Goal: Information Seeking & Learning: Learn about a topic

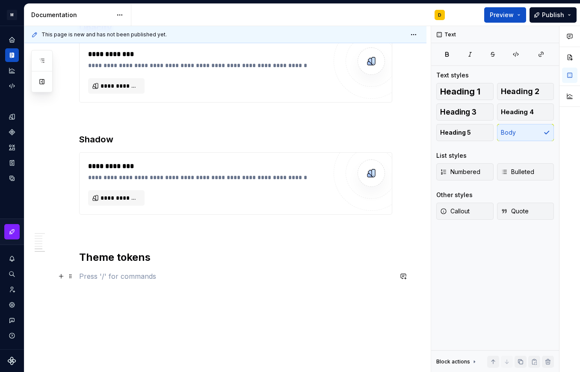
click at [119, 271] on p at bounding box center [235, 276] width 313 height 10
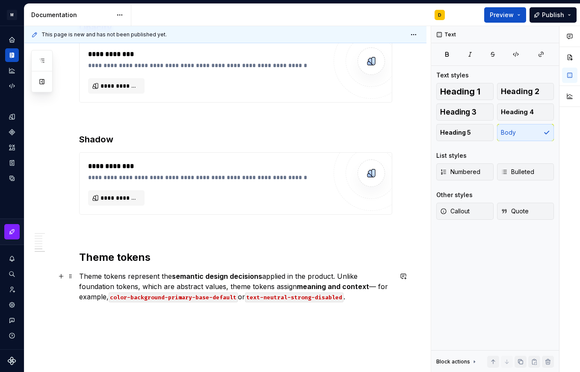
click at [360, 271] on p "Theme tokens represent the semantic design decisions applied in the product. Un…" at bounding box center [235, 286] width 313 height 31
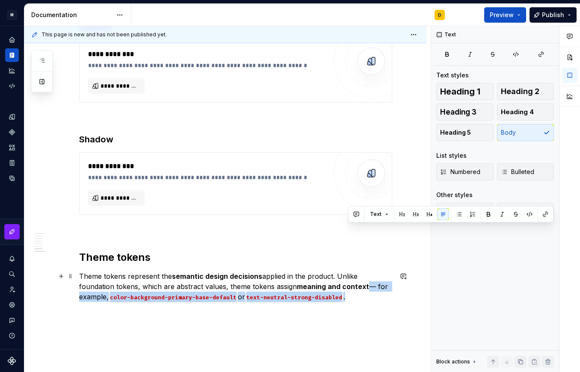
drag, startPoint x: 356, startPoint y: 239, endPoint x: 365, endPoint y: 231, distance: 12.8
click at [365, 271] on p "Theme tokens represent the semantic design decisions applied in the product. Un…" at bounding box center [235, 286] width 313 height 31
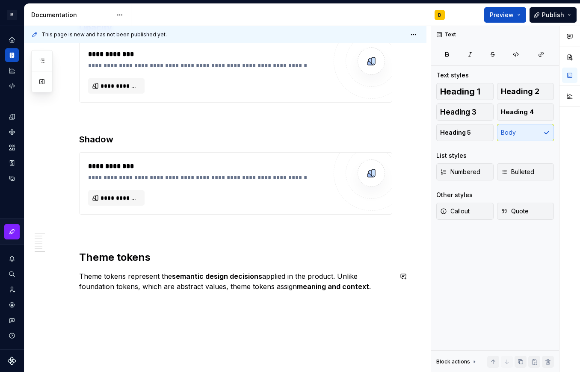
drag, startPoint x: 367, startPoint y: 230, endPoint x: 295, endPoint y: 230, distance: 71.8
click at [295, 271] on p "Theme tokens represent the semantic design decisions applied in the product. Un…" at bounding box center [235, 281] width 313 height 21
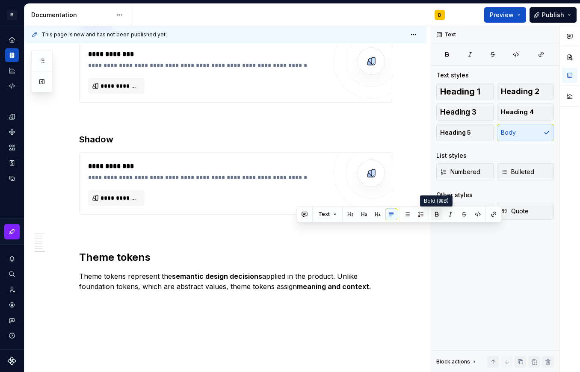
click at [434, 213] on button "button" at bounding box center [436, 214] width 12 height 12
click at [386, 271] on p "Theme tokens represent the semantic design decisions applied in the product. Un…" at bounding box center [235, 281] width 313 height 21
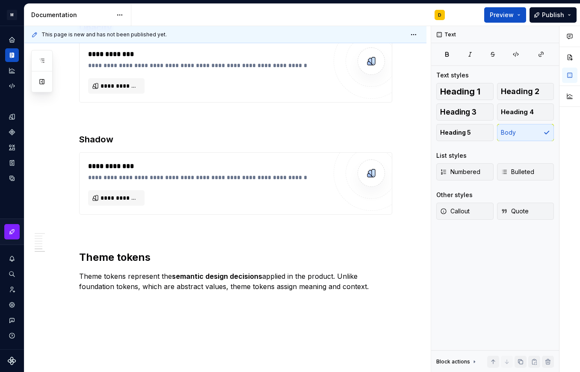
click at [94, 297] on p at bounding box center [235, 302] width 313 height 10
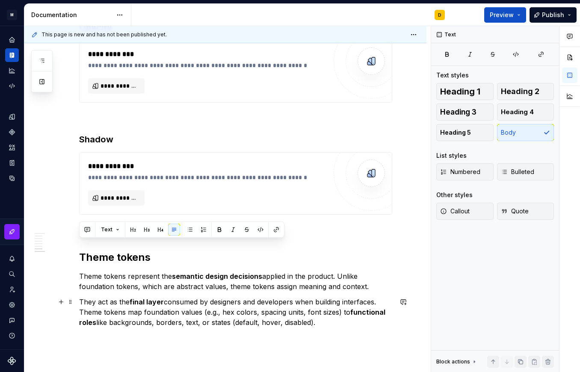
drag, startPoint x: 324, startPoint y: 268, endPoint x: 77, endPoint y: 246, distance: 248.4
click at [218, 231] on button "button" at bounding box center [219, 230] width 12 height 12
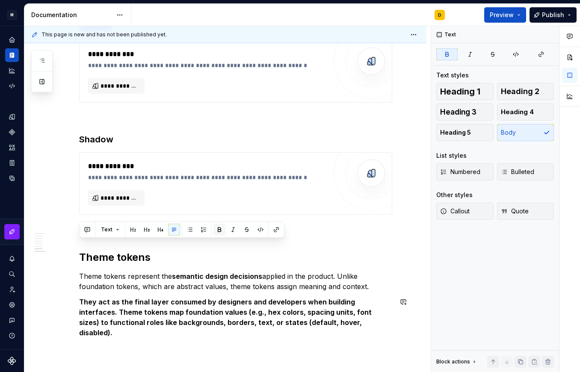
click at [218, 230] on button "button" at bounding box center [219, 230] width 12 height 12
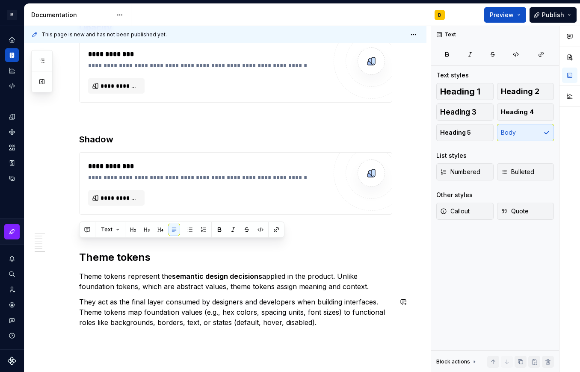
click at [339, 297] on p "They act as the final layer consumed by designers and developers when building …" at bounding box center [235, 312] width 313 height 31
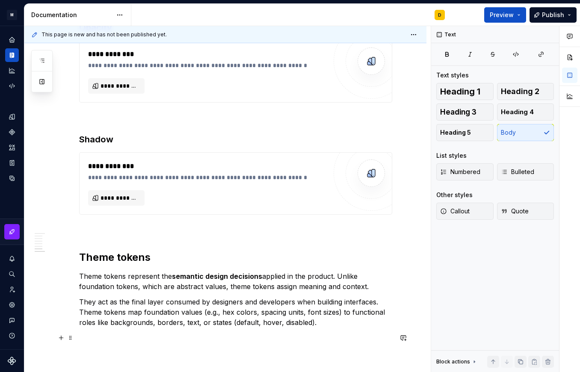
click at [135, 333] on p at bounding box center [235, 338] width 313 height 10
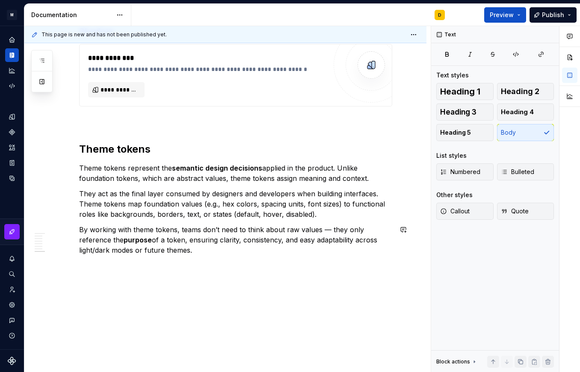
scroll to position [1629, 0]
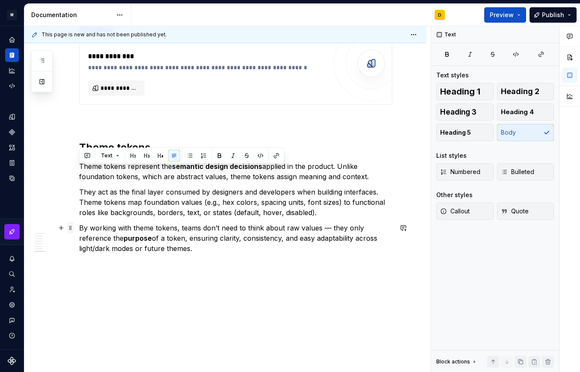
drag, startPoint x: 198, startPoint y: 192, endPoint x: 73, endPoint y: 168, distance: 127.2
click at [219, 155] on button "button" at bounding box center [219, 156] width 12 height 12
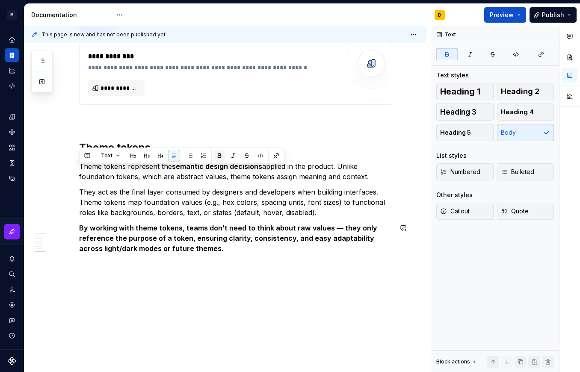
click at [219, 155] on button "button" at bounding box center [219, 156] width 12 height 12
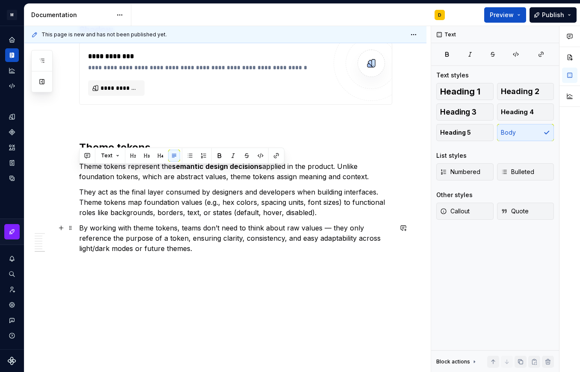
click at [204, 223] on p "By working with theme tokens, teams don’t need to think about raw values — they…" at bounding box center [235, 238] width 313 height 31
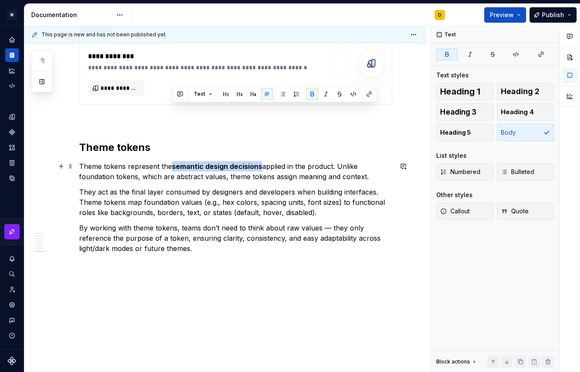
drag, startPoint x: 261, startPoint y: 112, endPoint x: 174, endPoint y: 109, distance: 87.2
click at [174, 161] on p "Theme tokens represent the semantic design decisions applied in the product. Un…" at bounding box center [235, 171] width 313 height 21
click at [309, 94] on button "button" at bounding box center [312, 94] width 12 height 12
click at [278, 223] on p "By working with theme tokens, teams don’t need to think about raw values — they…" at bounding box center [235, 238] width 313 height 31
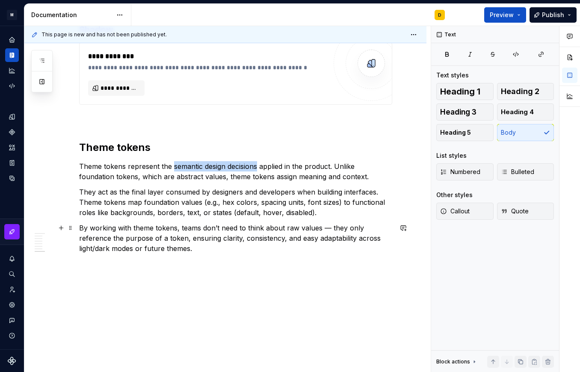
click at [211, 223] on p "By working with theme tokens, teams don’t need to think about raw values — they…" at bounding box center [235, 238] width 313 height 31
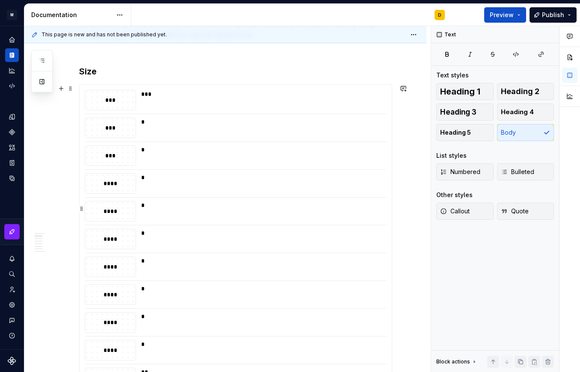
scroll to position [154, 0]
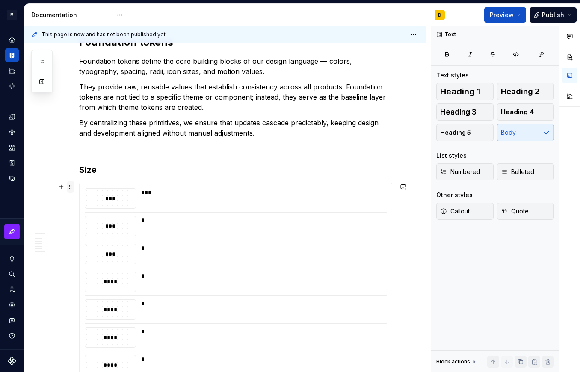
click at [71, 181] on span at bounding box center [70, 187] width 7 height 12
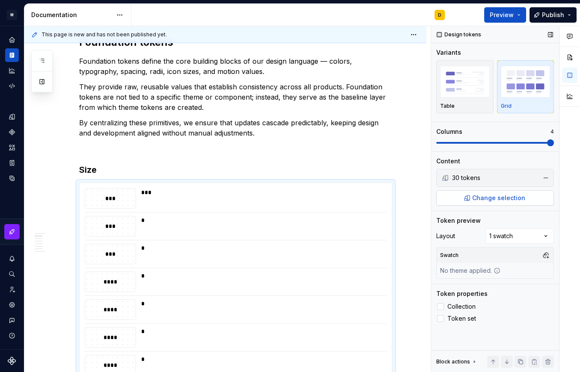
click at [480, 190] on button "Change selection" at bounding box center [495, 197] width 118 height 15
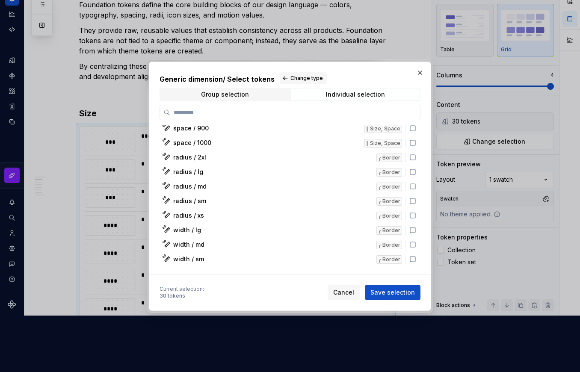
scroll to position [0, 0]
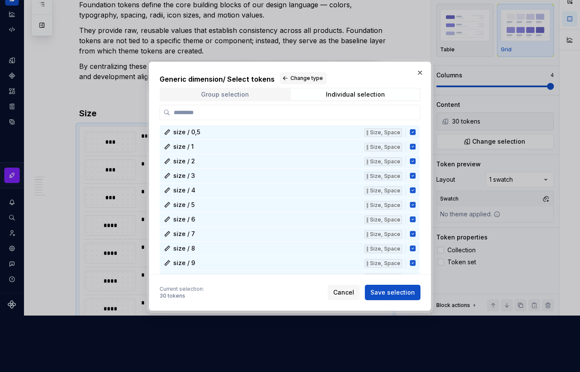
click at [276, 96] on span "Group selection" at bounding box center [224, 94] width 129 height 12
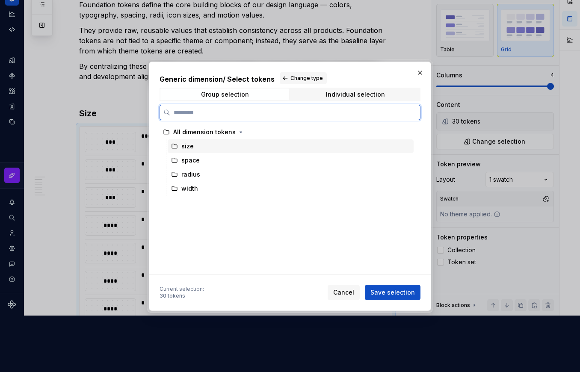
click at [196, 149] on div "size" at bounding box center [291, 146] width 246 height 14
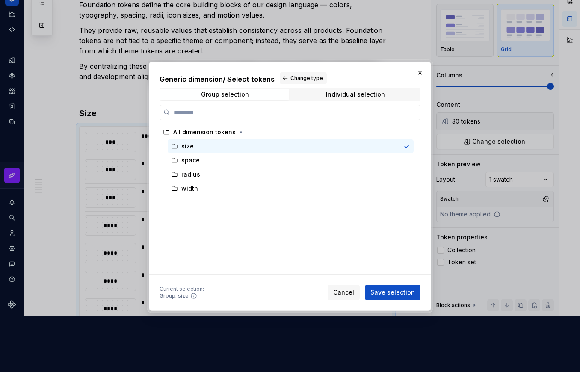
click at [391, 289] on span "Save selection" at bounding box center [392, 292] width 44 height 9
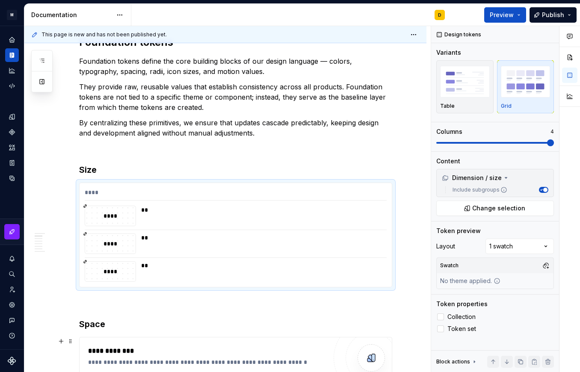
scroll to position [154, 0]
click at [204, 188] on div "****" at bounding box center [236, 194] width 302 height 12
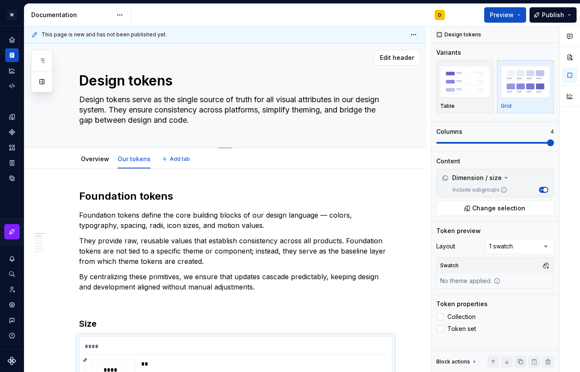
drag, startPoint x: 202, startPoint y: 44, endPoint x: 217, endPoint y: 89, distance: 47.7
click at [217, 93] on textarea "Design tokens serve as the single source of truth for all visual attributes in …" at bounding box center [233, 110] width 313 height 34
click at [274, 93] on textarea "Design tokens serve as the single source of truth for all visual attributes in …" at bounding box center [233, 110] width 313 height 34
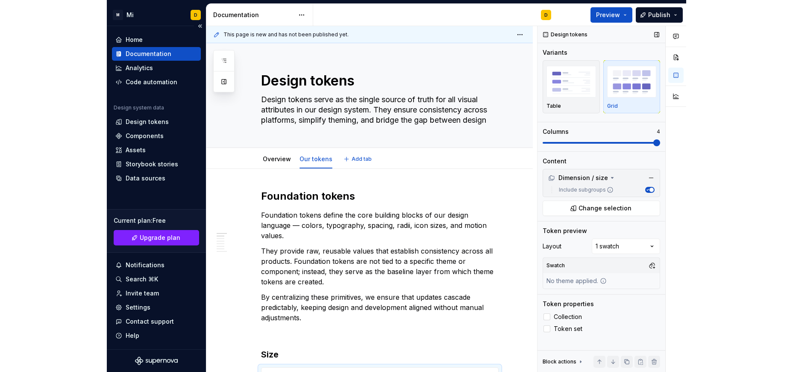
scroll to position [56, 0]
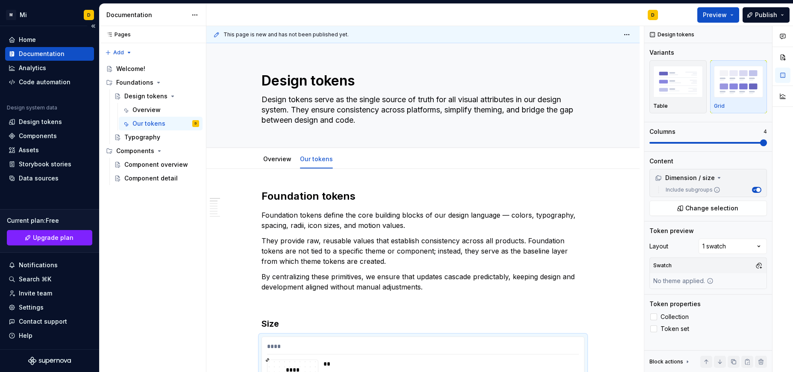
type textarea "*"
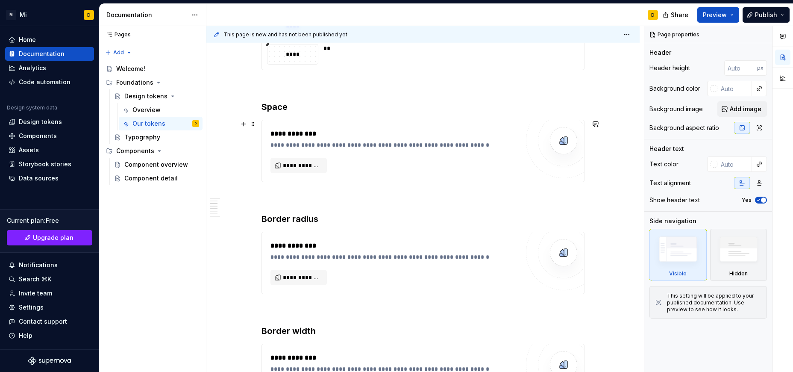
scroll to position [1315, 0]
click at [309, 166] on span "**********" at bounding box center [302, 166] width 38 height 9
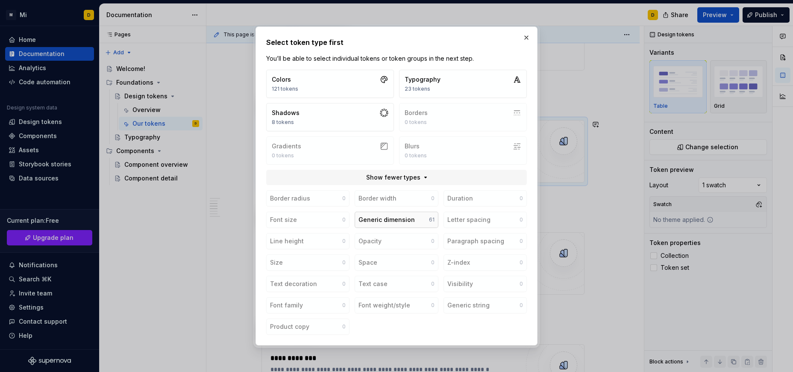
click at [383, 219] on div "Generic dimension" at bounding box center [387, 219] width 56 height 9
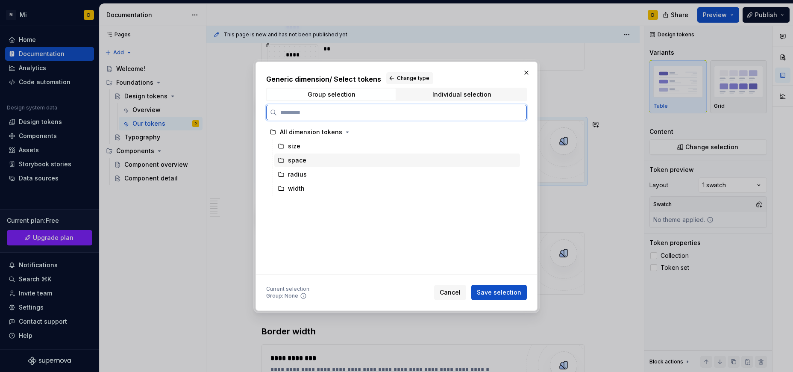
click at [303, 160] on div "space" at bounding box center [297, 160] width 18 height 9
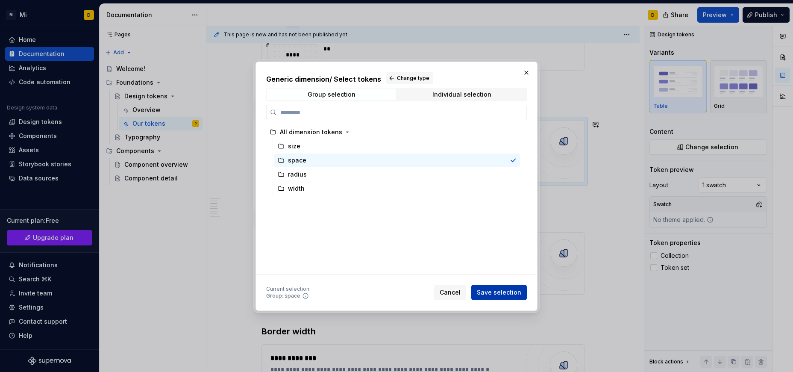
click at [515, 291] on span "Save selection" at bounding box center [499, 292] width 44 height 9
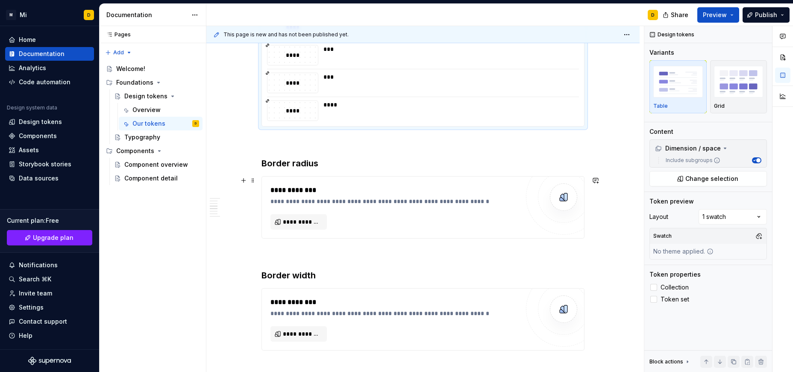
scroll to position [1666, 0]
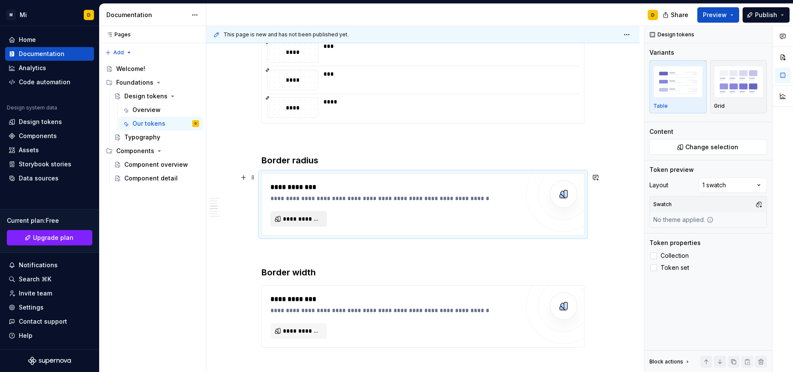
click at [312, 221] on span "**********" at bounding box center [302, 219] width 38 height 9
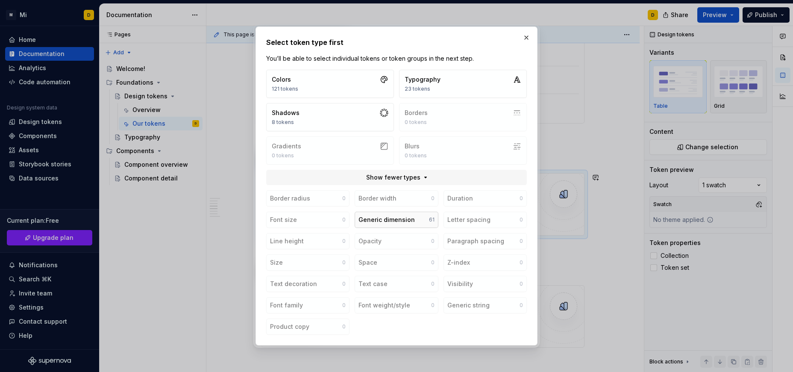
click at [401, 219] on div "Generic dimension" at bounding box center [387, 219] width 56 height 9
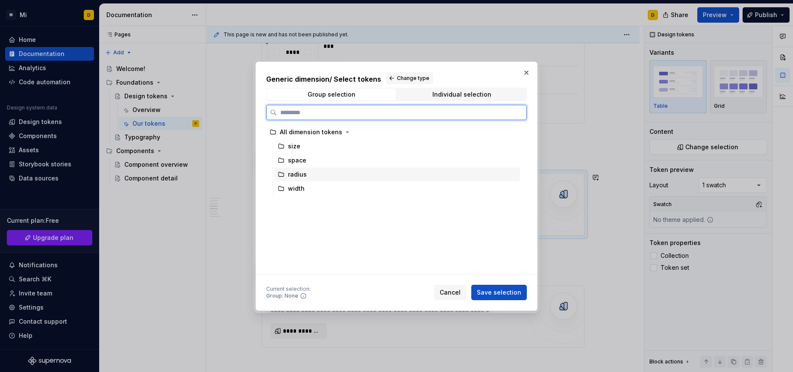
click at [301, 174] on div "radius" at bounding box center [297, 174] width 19 height 9
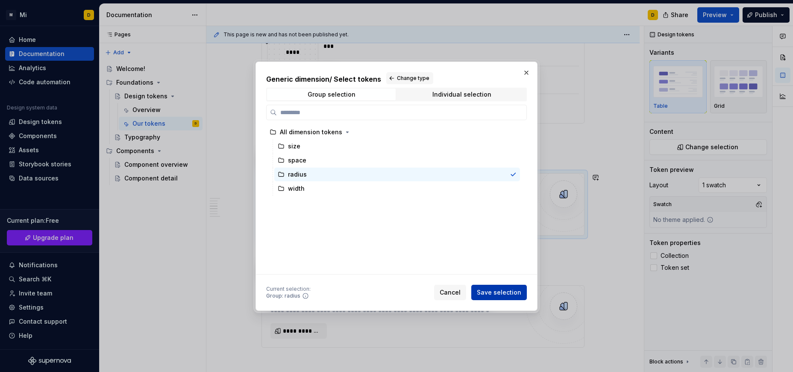
click at [498, 292] on span "Save selection" at bounding box center [499, 292] width 44 height 9
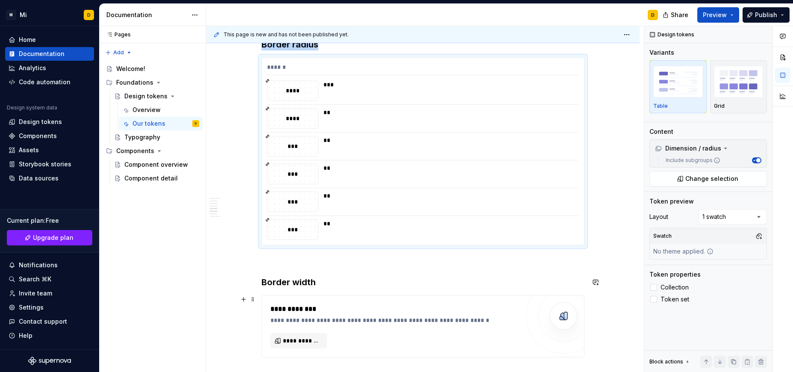
scroll to position [1885, 0]
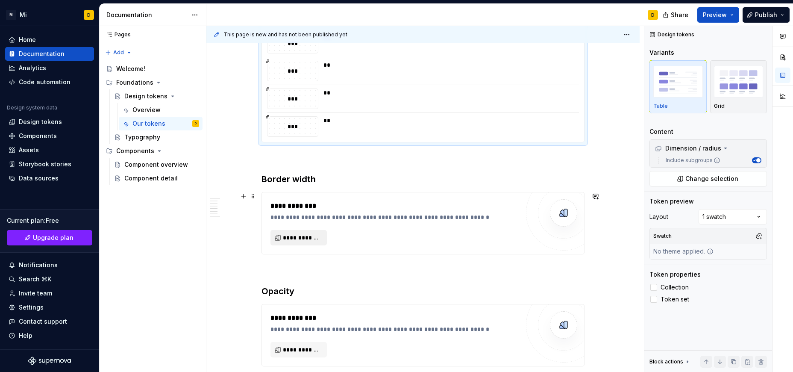
click at [303, 232] on button "**********" at bounding box center [299, 237] width 56 height 15
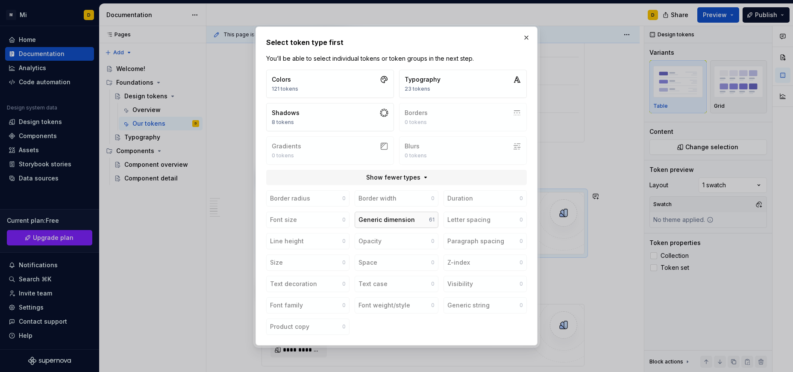
click at [396, 218] on div "Generic dimension" at bounding box center [387, 219] width 56 height 9
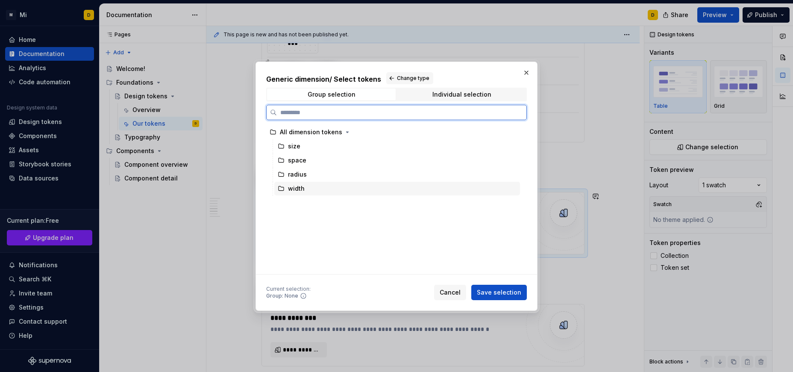
click at [299, 188] on div "width" at bounding box center [296, 188] width 17 height 9
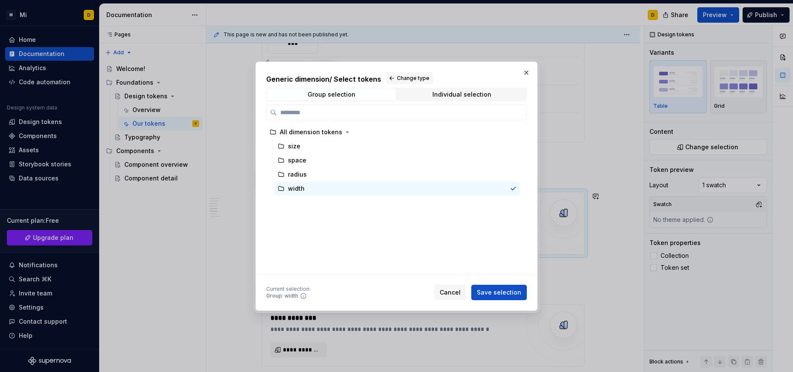
click at [504, 294] on span "Save selection" at bounding box center [499, 292] width 44 height 9
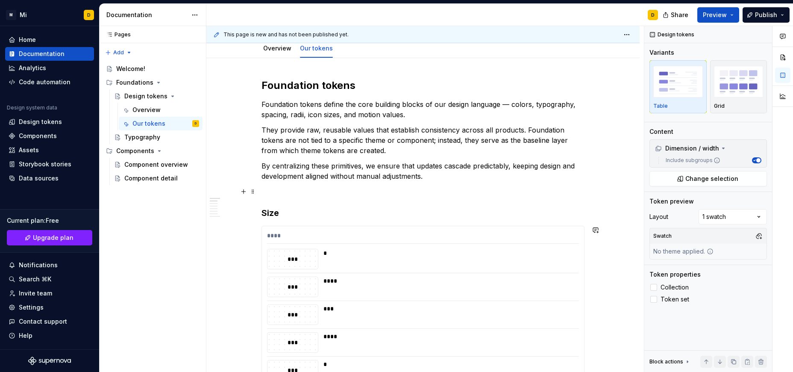
scroll to position [0, 0]
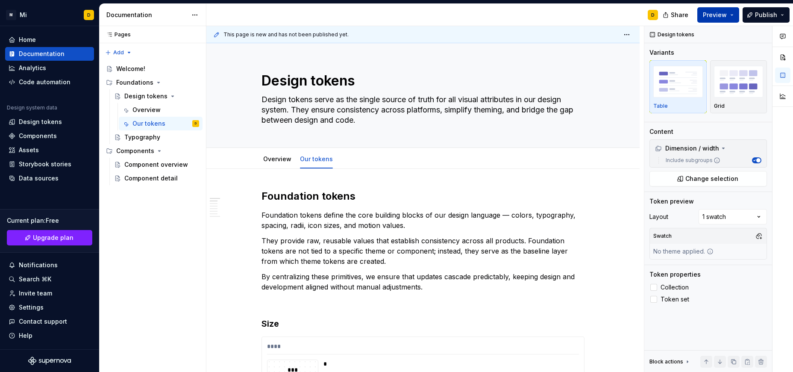
click at [730, 12] on button "Preview" at bounding box center [719, 14] width 42 height 15
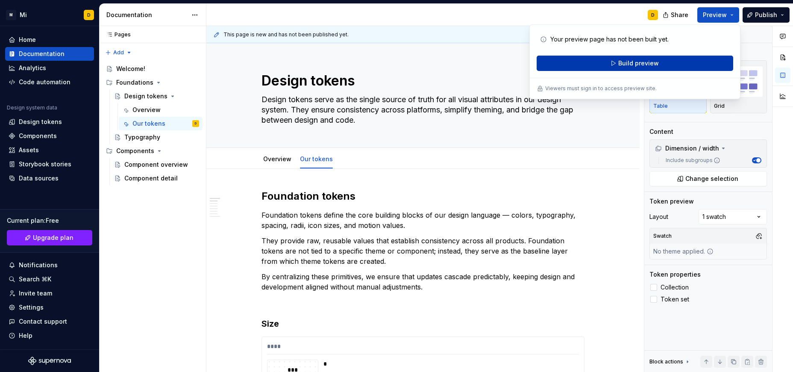
click at [664, 62] on button "Build preview" at bounding box center [635, 63] width 197 height 15
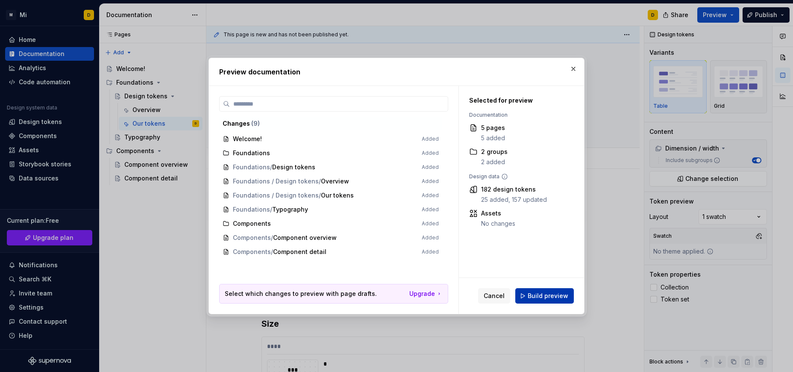
click at [552, 296] on span "Build preview" at bounding box center [548, 295] width 41 height 9
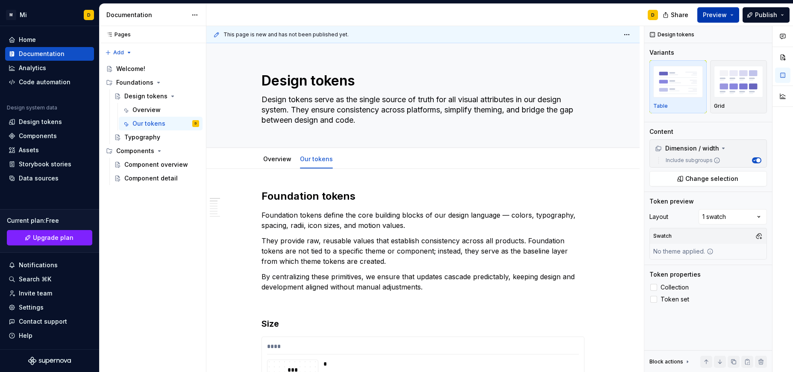
click at [734, 18] on button "Preview" at bounding box center [719, 14] width 42 height 15
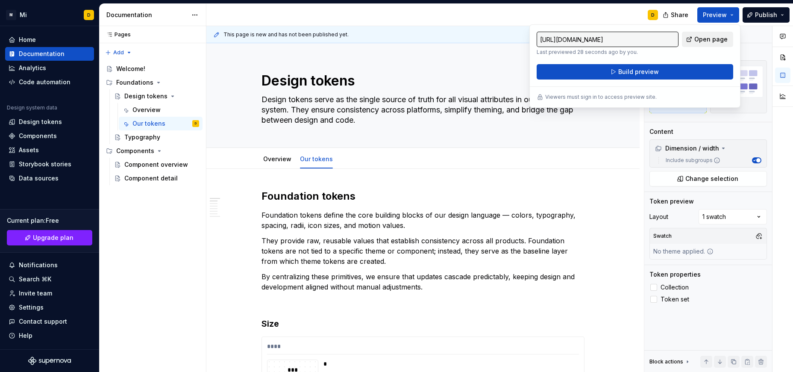
click at [703, 38] on span "Open page" at bounding box center [711, 39] width 33 height 9
click at [453, 160] on div "Overview Our tokens Add tab" at bounding box center [422, 159] width 333 height 19
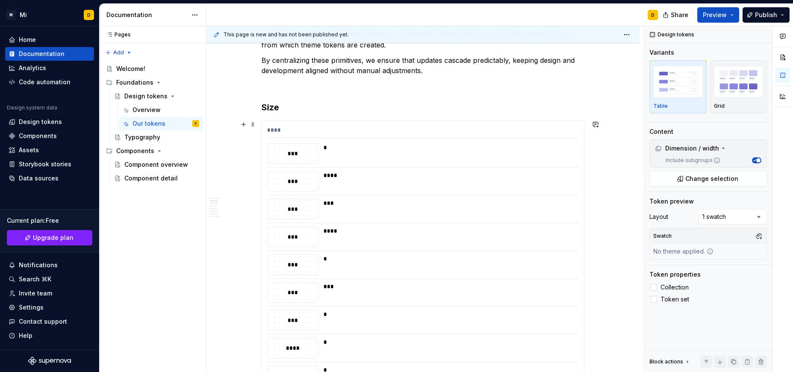
scroll to position [216, 0]
click at [460, 132] on div "****" at bounding box center [423, 132] width 312 height 12
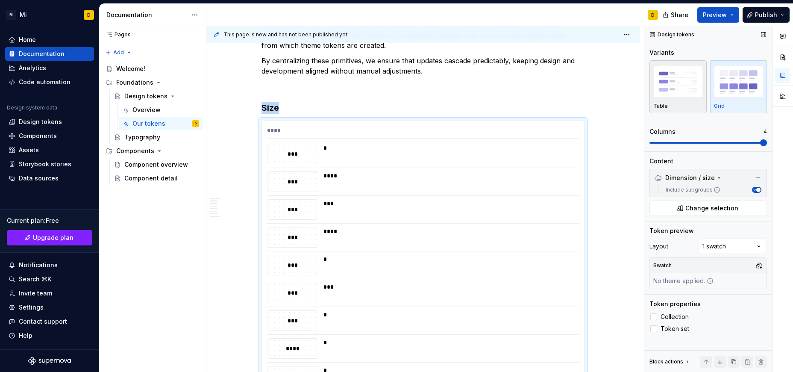
click at [675, 80] on img "button" at bounding box center [679, 81] width 50 height 31
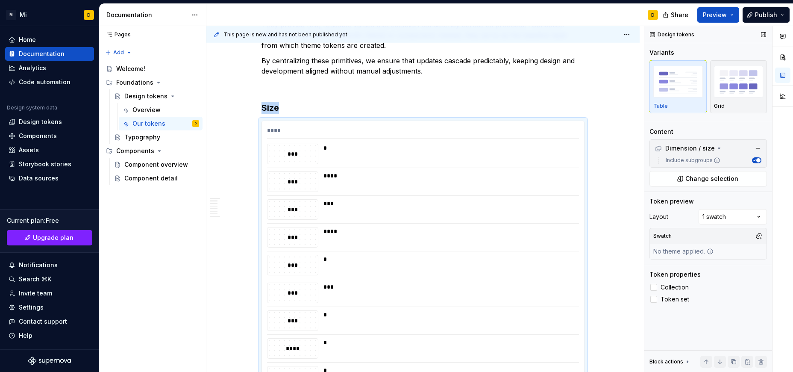
scroll to position [310, 0]
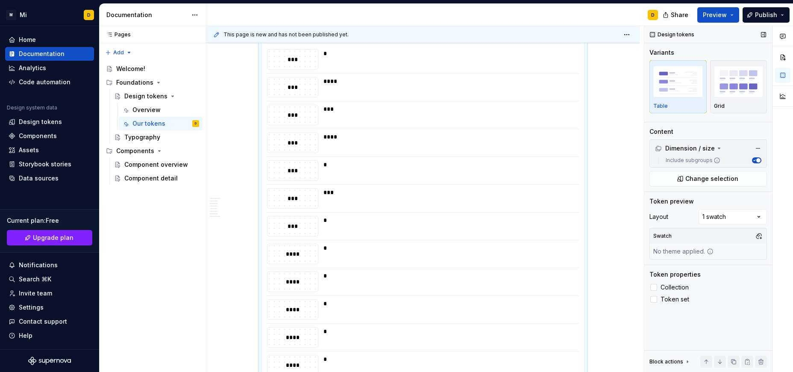
click at [756, 160] on icon "button" at bounding box center [754, 160] width 4 height 4
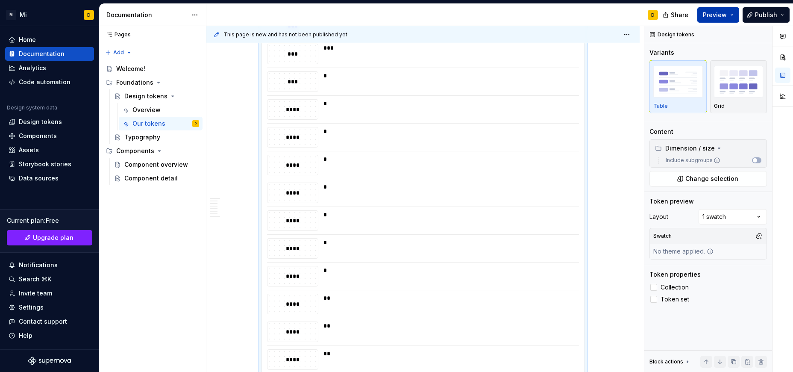
click at [727, 15] on span "Preview" at bounding box center [715, 15] width 24 height 9
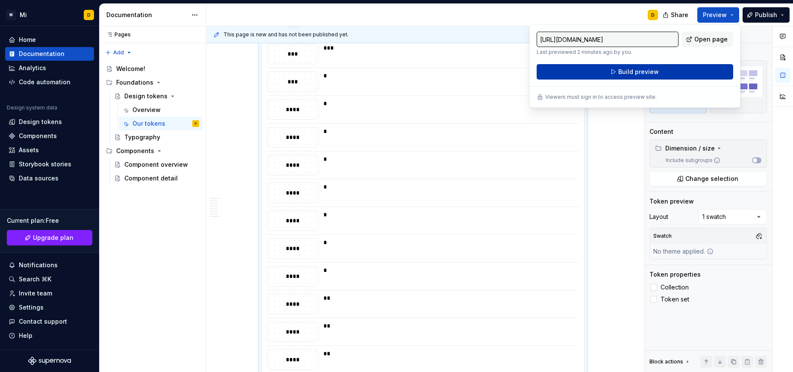
click at [630, 74] on span "Build preview" at bounding box center [638, 72] width 41 height 9
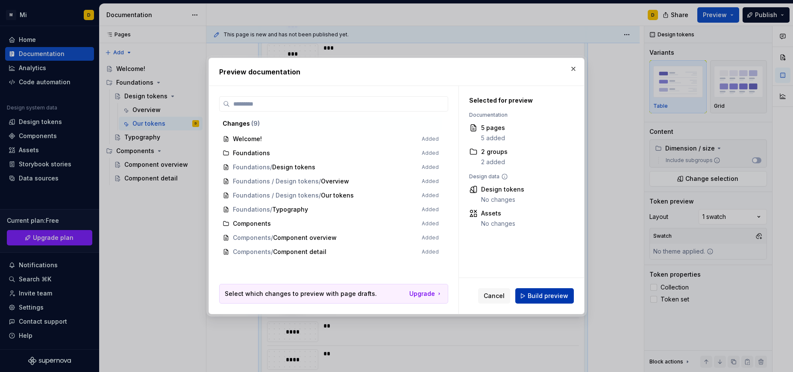
click at [545, 294] on span "Build preview" at bounding box center [548, 295] width 41 height 9
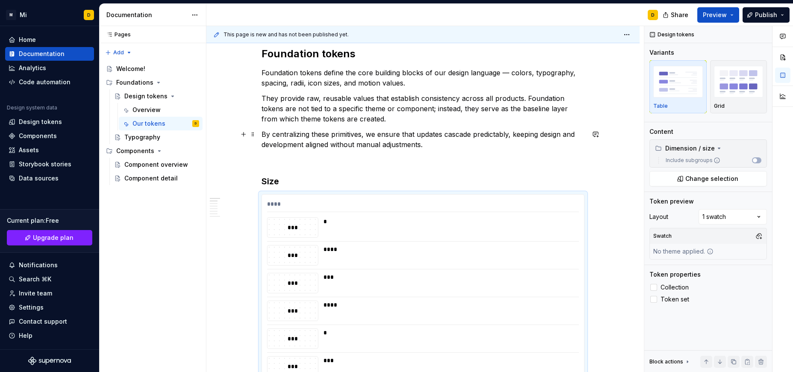
scroll to position [183, 0]
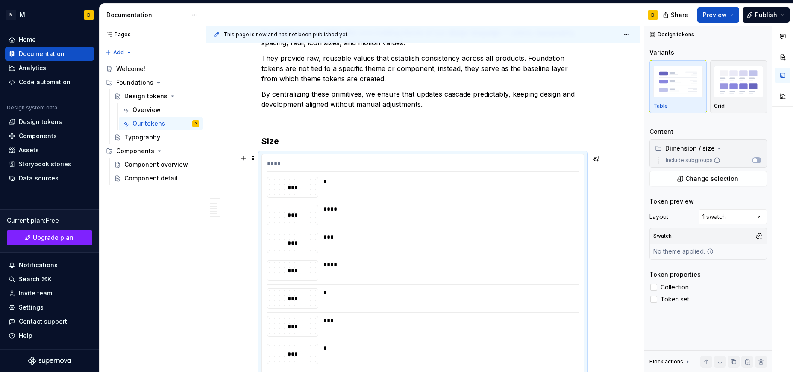
click at [440, 165] on div "****" at bounding box center [423, 165] width 312 height 12
click at [757, 219] on div "Comments Open comments No comments yet Select ‘Comment’ from the block context …" at bounding box center [719, 199] width 149 height 346
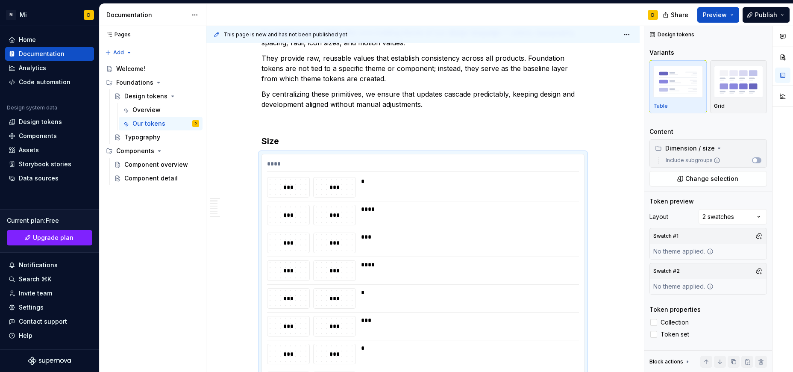
click at [755, 218] on div "Comments Open comments No comments yet Select ‘Comment’ from the block context …" at bounding box center [719, 199] width 149 height 346
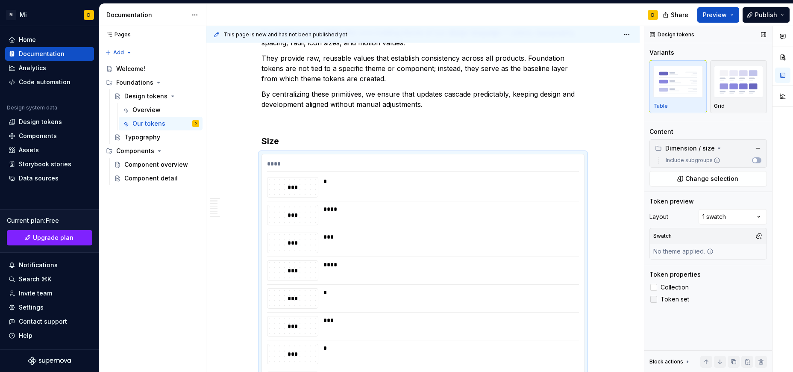
click at [653, 298] on div at bounding box center [654, 299] width 7 height 7
click at [654, 299] on icon at bounding box center [654, 299] width 0 height 0
click at [654, 287] on div at bounding box center [654, 287] width 7 height 7
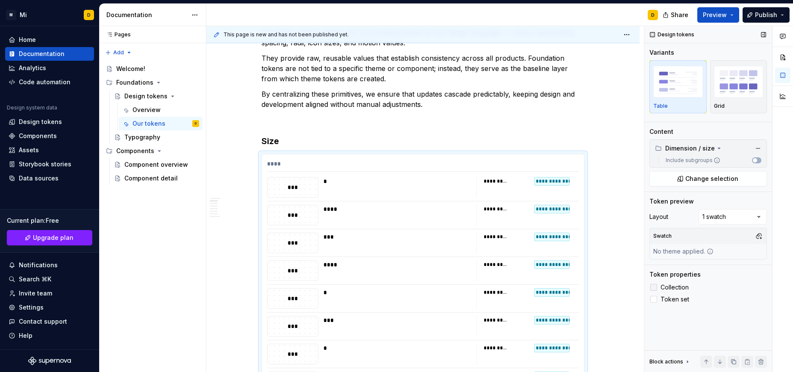
click at [654, 287] on icon at bounding box center [654, 287] width 0 height 0
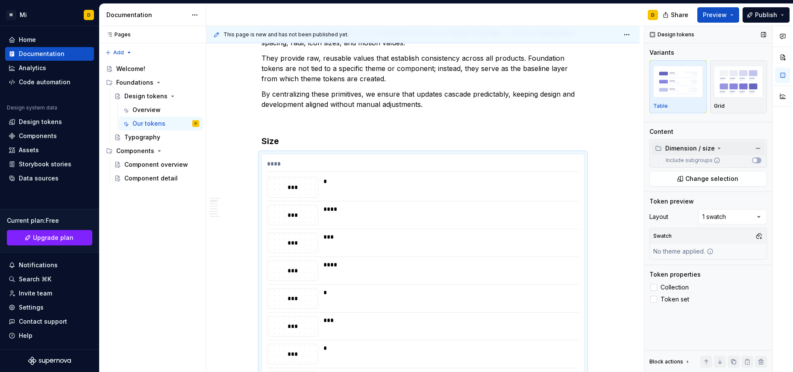
click at [716, 148] on icon at bounding box center [719, 148] width 7 height 7
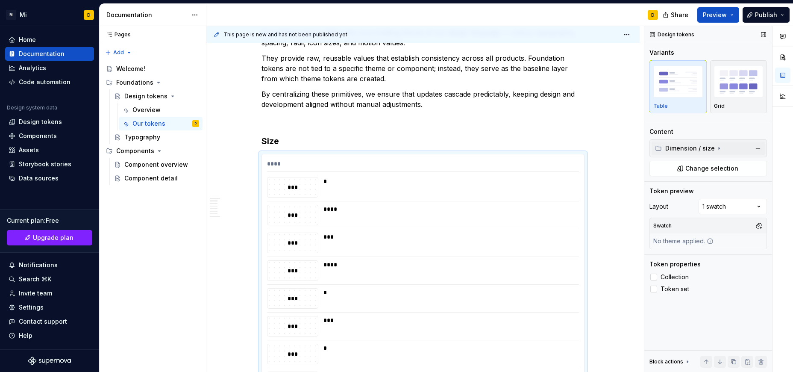
click at [716, 148] on icon at bounding box center [719, 148] width 7 height 7
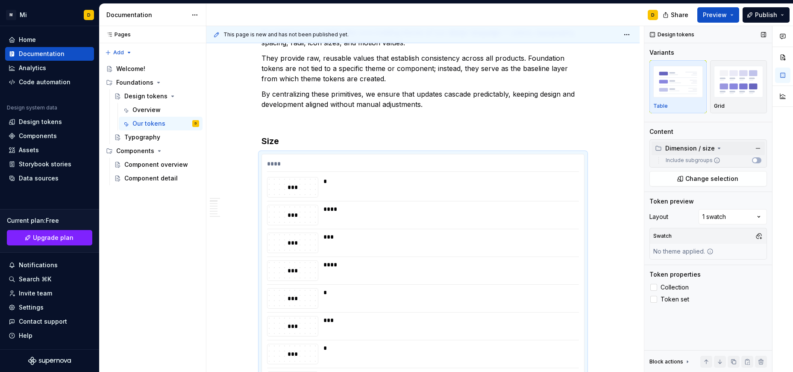
click at [685, 359] on icon at bounding box center [687, 361] width 7 height 7
click at [687, 269] on icon at bounding box center [687, 272] width 7 height 7
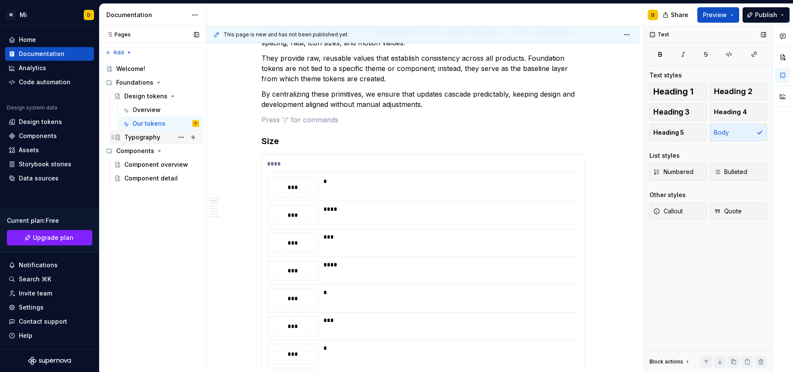
click at [142, 136] on div "Typography" at bounding box center [142, 137] width 36 height 9
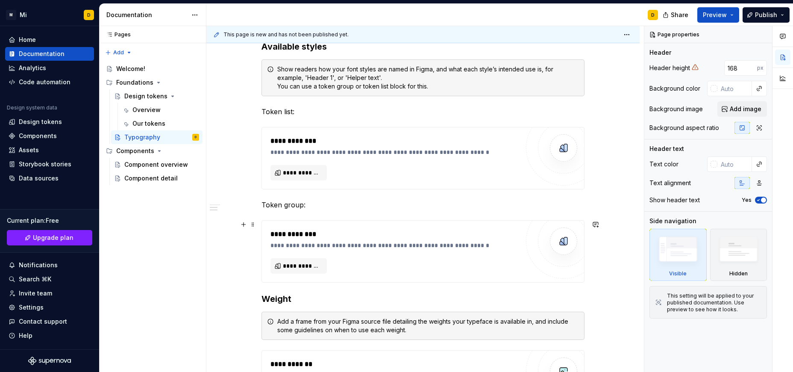
scroll to position [286, 0]
click at [300, 169] on span "**********" at bounding box center [302, 172] width 38 height 9
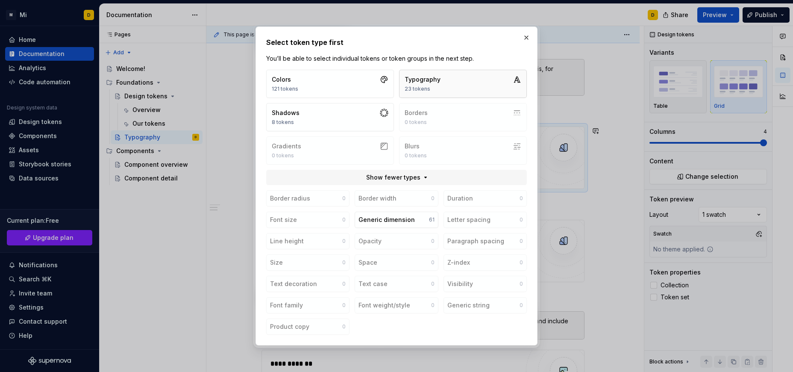
click at [462, 80] on button "Typography 23 tokens" at bounding box center [463, 84] width 128 height 28
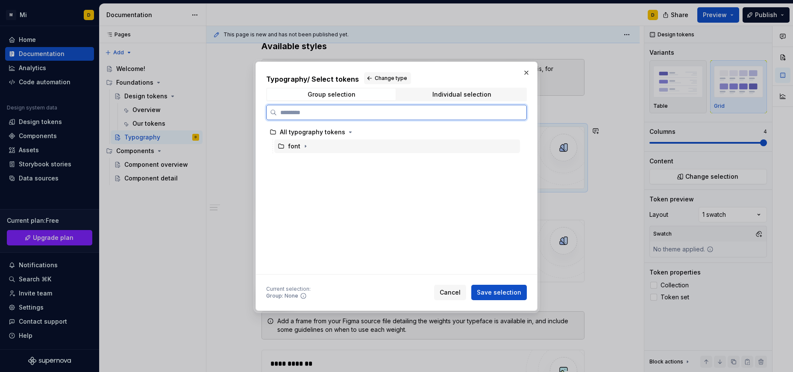
click at [286, 148] on div "font" at bounding box center [294, 146] width 32 height 9
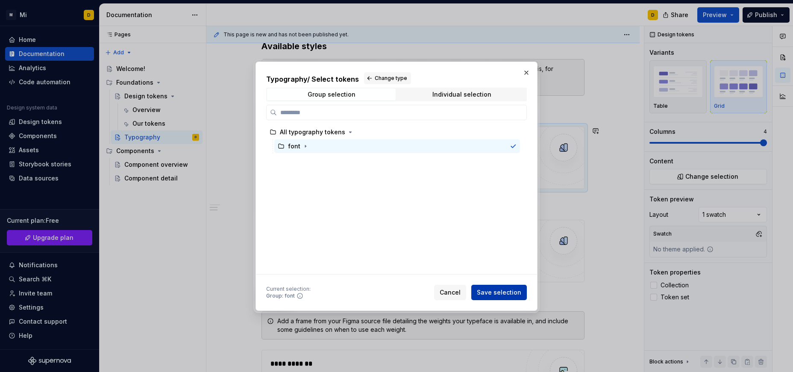
click at [495, 291] on span "Save selection" at bounding box center [499, 292] width 44 height 9
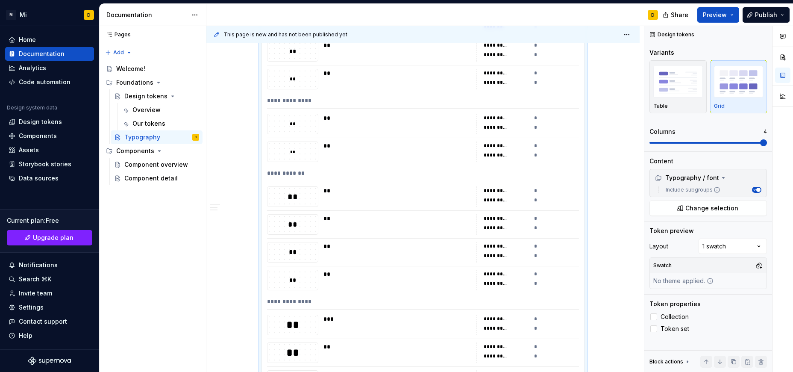
scroll to position [451, 0]
click at [654, 317] on icon at bounding box center [654, 317] width 0 height 0
click at [654, 329] on icon at bounding box center [654, 329] width 0 height 0
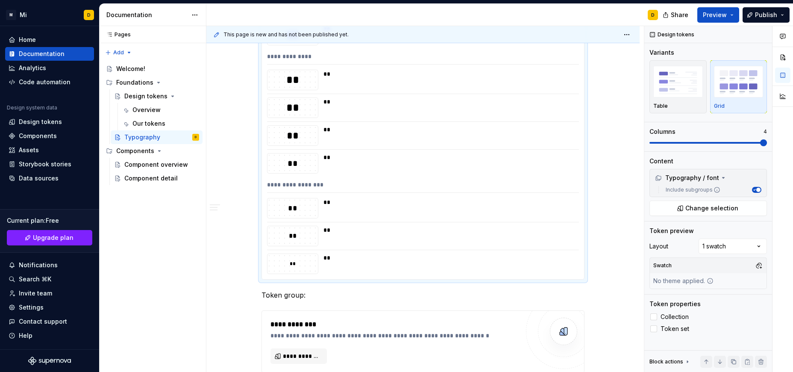
scroll to position [880, 0]
click at [730, 14] on button "Preview" at bounding box center [719, 14] width 42 height 15
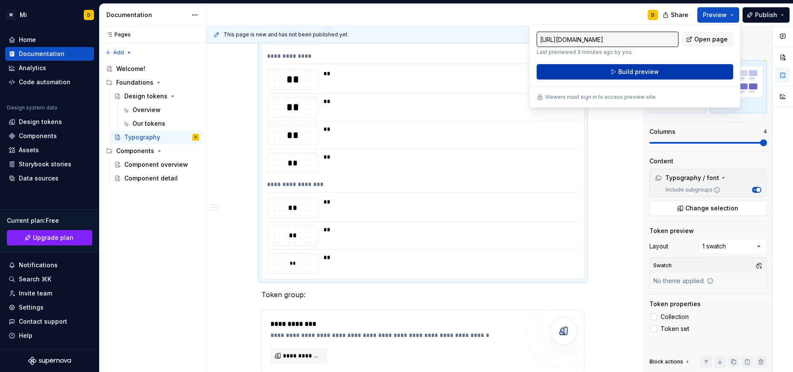
click at [630, 71] on span "Build preview" at bounding box center [638, 72] width 41 height 9
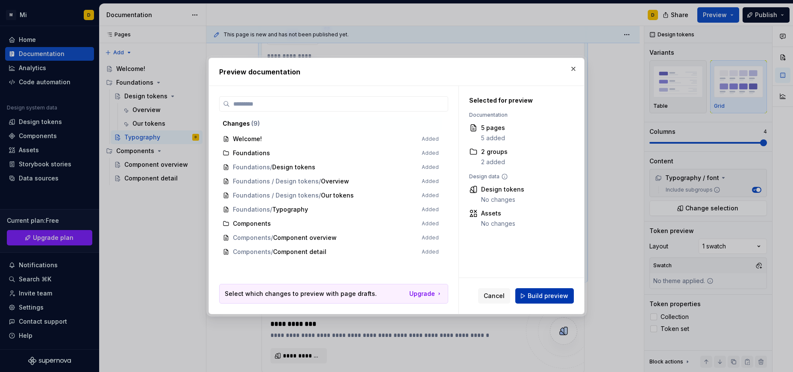
click at [556, 295] on span "Build preview" at bounding box center [548, 295] width 41 height 9
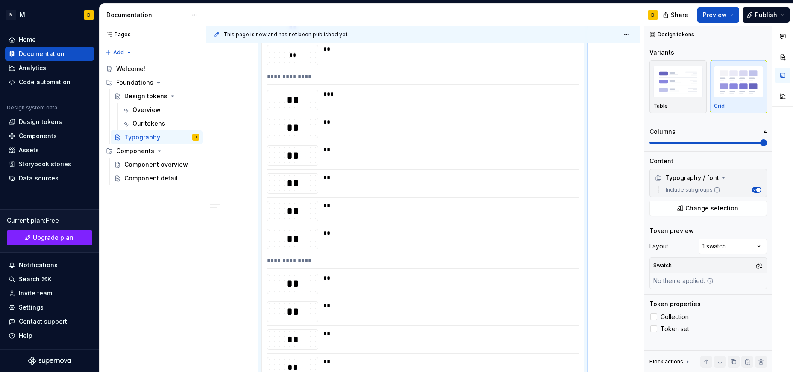
scroll to position [676, 0]
click at [704, 207] on span "Change selection" at bounding box center [712, 208] width 53 height 9
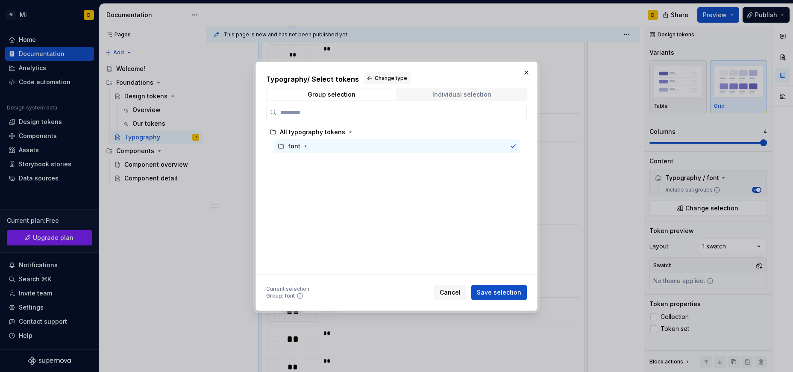
click at [469, 94] on div "Individual selection" at bounding box center [462, 94] width 59 height 7
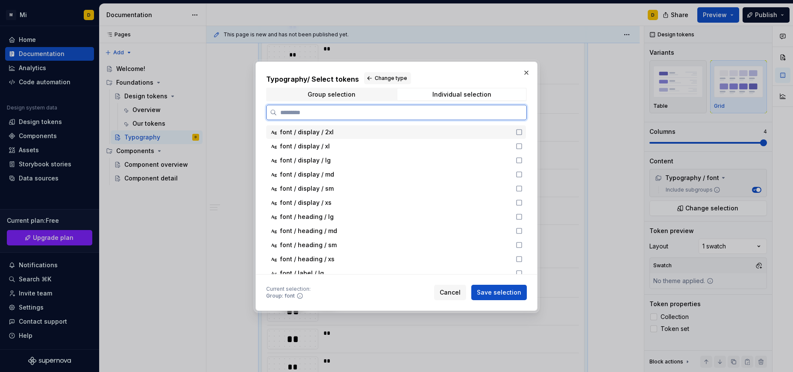
click at [521, 131] on icon at bounding box center [519, 132] width 7 height 7
click at [518, 147] on icon at bounding box center [519, 146] width 7 height 7
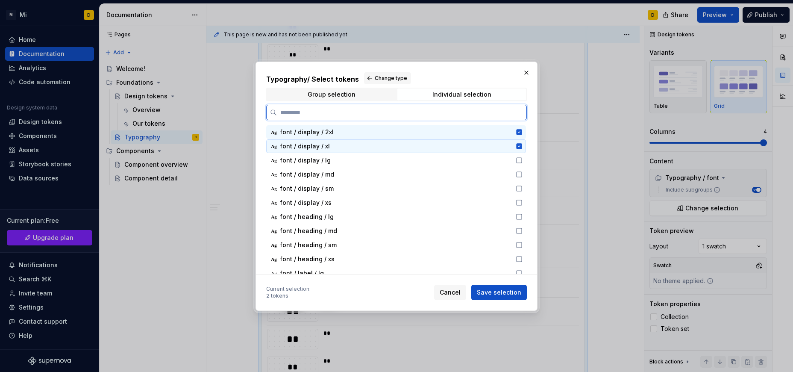
click at [518, 146] on icon at bounding box center [519, 146] width 6 height 6
click at [519, 133] on icon at bounding box center [519, 132] width 6 height 6
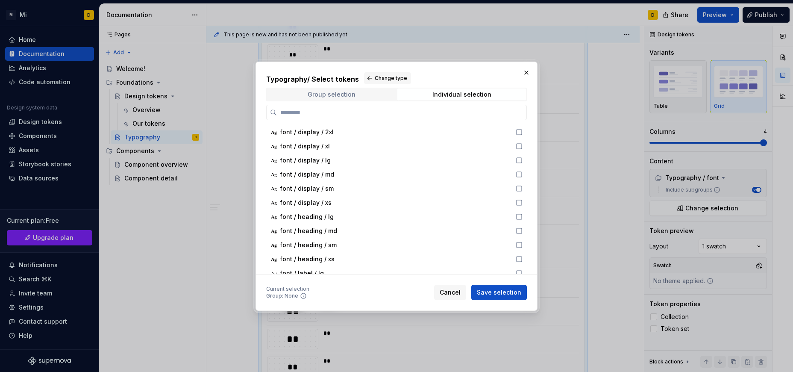
click at [334, 93] on div "Group selection" at bounding box center [332, 94] width 48 height 7
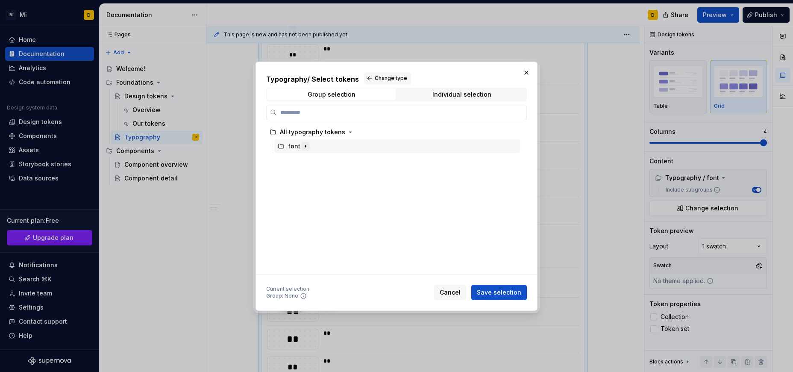
click at [305, 146] on icon "button" at bounding box center [305, 146] width 1 height 2
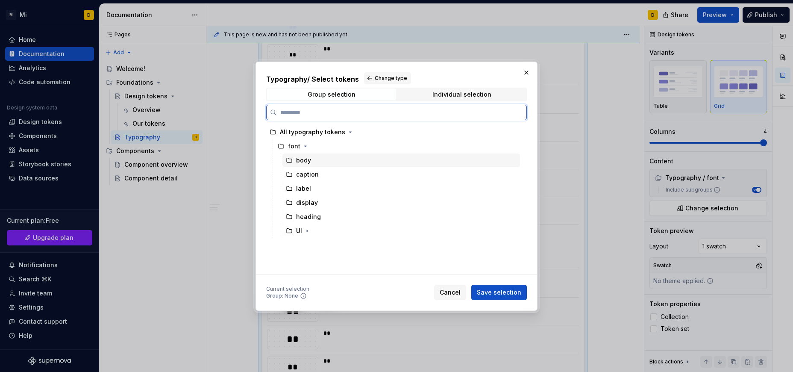
click at [300, 162] on div "body" at bounding box center [303, 160] width 15 height 9
click at [306, 173] on div "caption" at bounding box center [307, 174] width 23 height 9
click at [310, 164] on div "body" at bounding box center [303, 160] width 15 height 9
click at [309, 218] on div "heading" at bounding box center [308, 216] width 25 height 9
click at [299, 157] on div "body" at bounding box center [303, 160] width 15 height 9
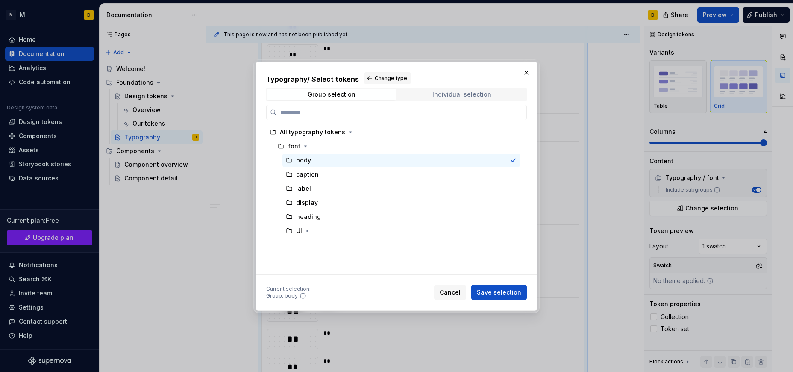
click at [460, 96] on div "Individual selection" at bounding box center [462, 94] width 59 height 7
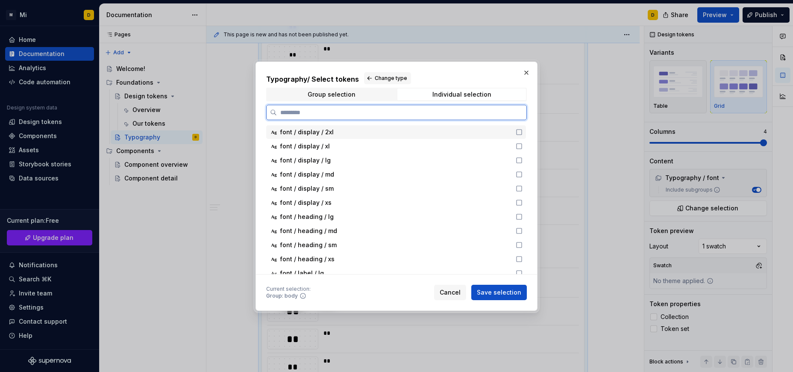
click at [520, 132] on icon at bounding box center [519, 132] width 7 height 7
click at [518, 150] on div "Ag font / display / xl" at bounding box center [396, 146] width 260 height 14
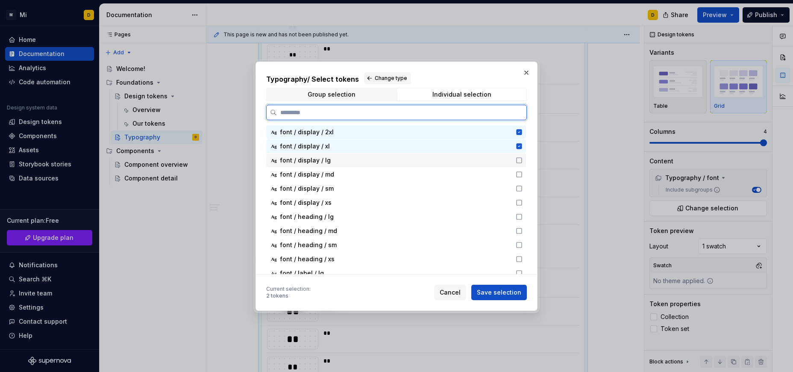
click at [520, 159] on icon at bounding box center [519, 160] width 7 height 7
click at [519, 174] on icon at bounding box center [519, 174] width 7 height 7
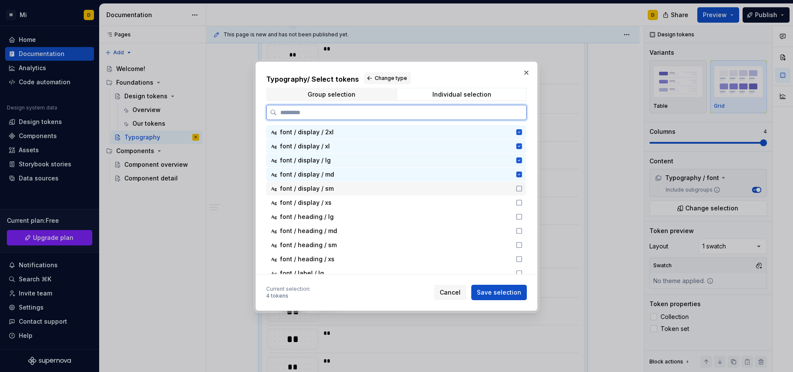
click at [519, 189] on icon at bounding box center [519, 188] width 7 height 7
click at [518, 201] on icon at bounding box center [519, 202] width 7 height 7
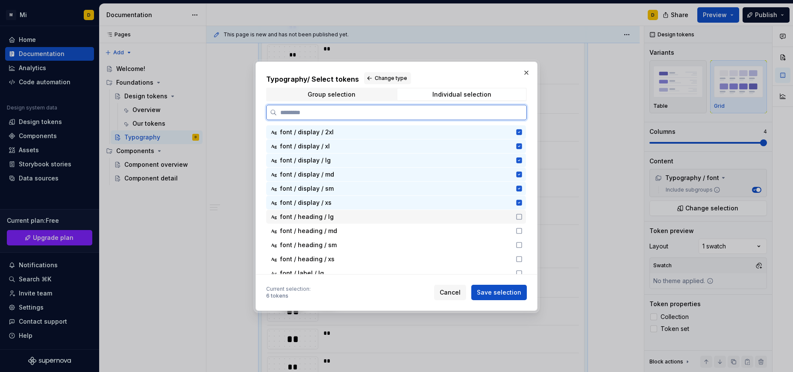
click at [518, 215] on icon at bounding box center [519, 216] width 7 height 7
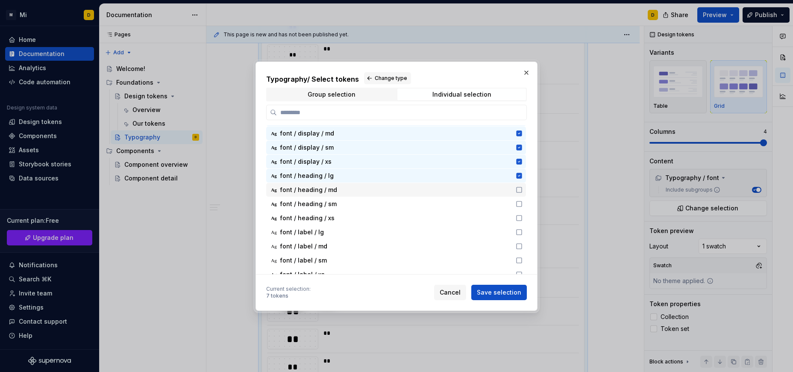
scroll to position [43, 0]
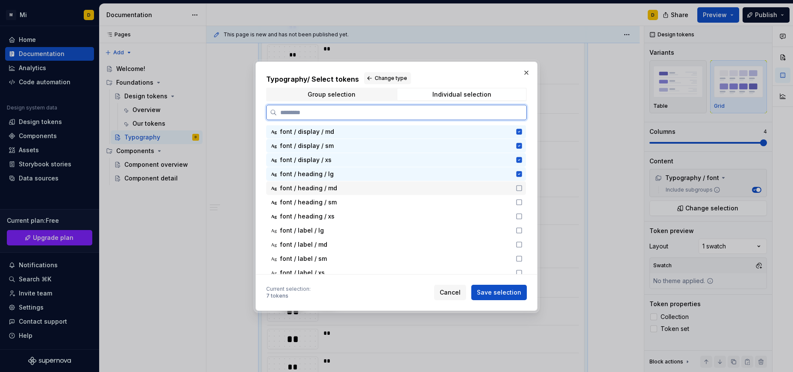
click at [520, 188] on icon at bounding box center [519, 188] width 7 height 7
click at [521, 202] on icon at bounding box center [519, 202] width 7 height 7
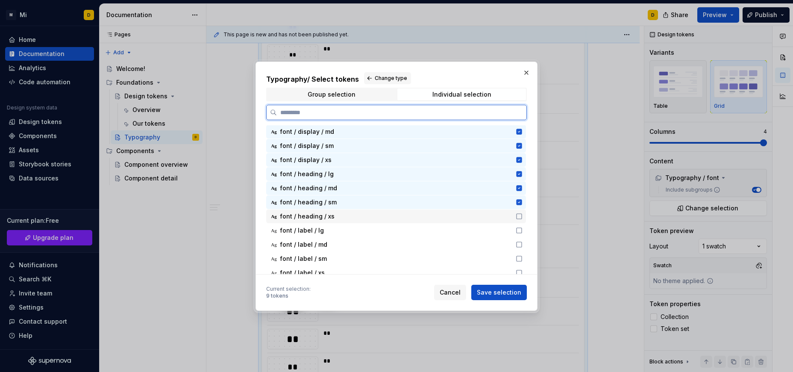
click at [519, 216] on icon at bounding box center [519, 216] width 7 height 7
click at [519, 233] on icon at bounding box center [519, 230] width 5 height 5
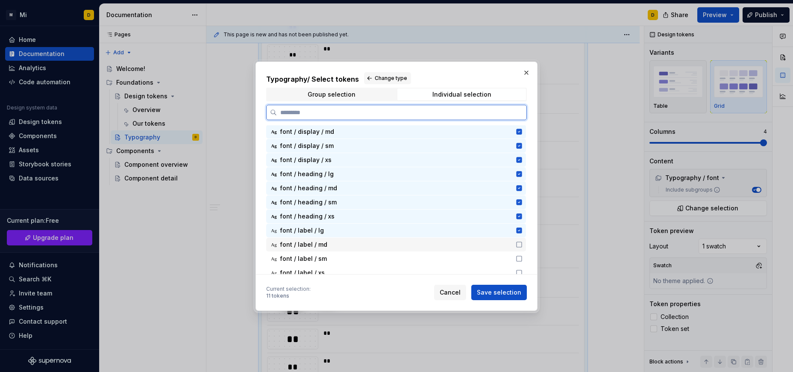
click at [523, 246] on div "Ag font / label / md" at bounding box center [396, 245] width 260 height 14
click at [519, 259] on icon at bounding box center [519, 258] width 7 height 7
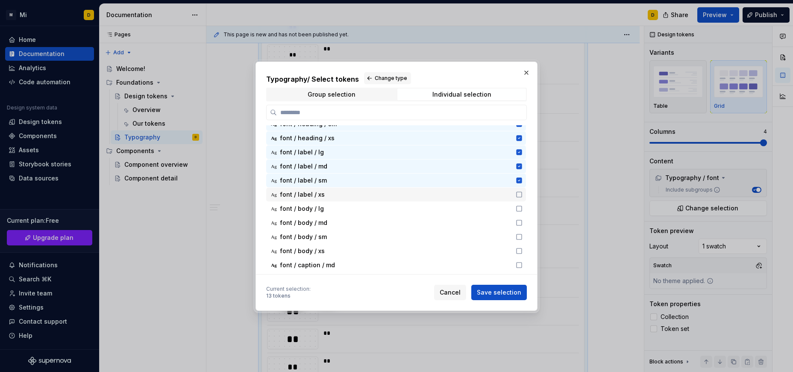
scroll to position [121, 0]
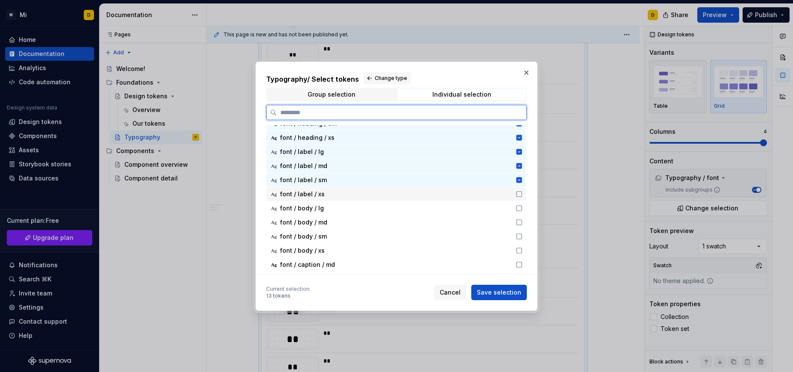
drag, startPoint x: 523, startPoint y: 193, endPoint x: 519, endPoint y: 203, distance: 10.2
click at [522, 193] on div "Ag font / label / xs" at bounding box center [396, 194] width 260 height 14
click at [519, 208] on icon at bounding box center [519, 208] width 7 height 7
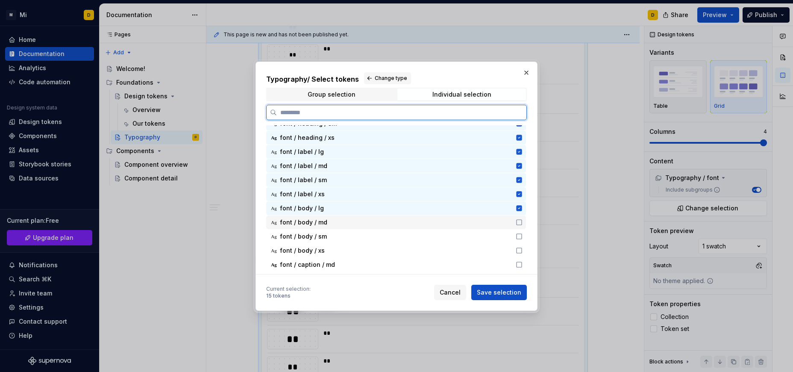
click at [518, 224] on icon at bounding box center [519, 222] width 7 height 7
click at [520, 237] on icon at bounding box center [519, 236] width 7 height 7
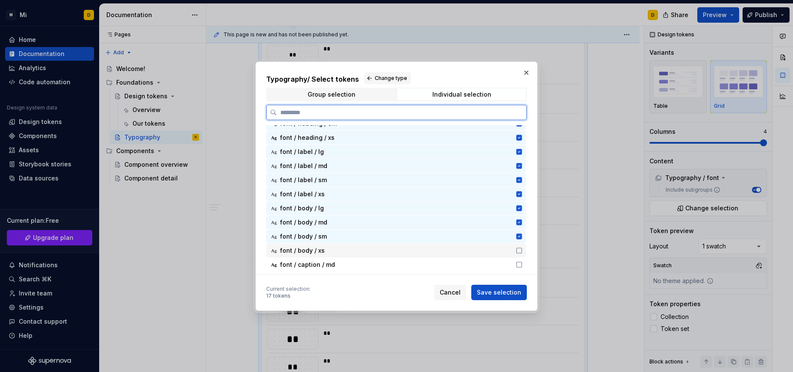
click at [520, 250] on icon at bounding box center [519, 250] width 7 height 7
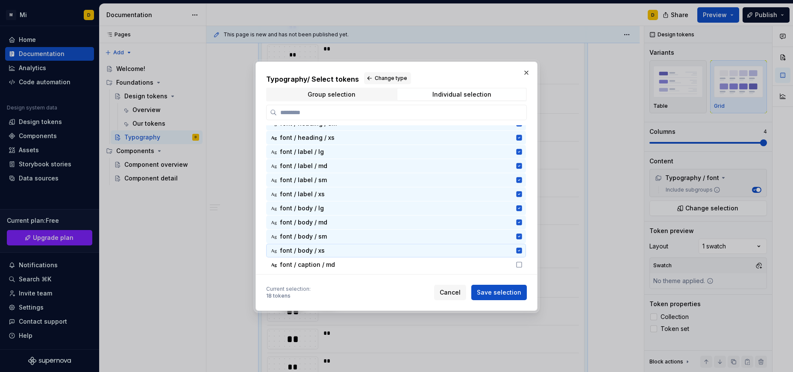
scroll to position [170, 0]
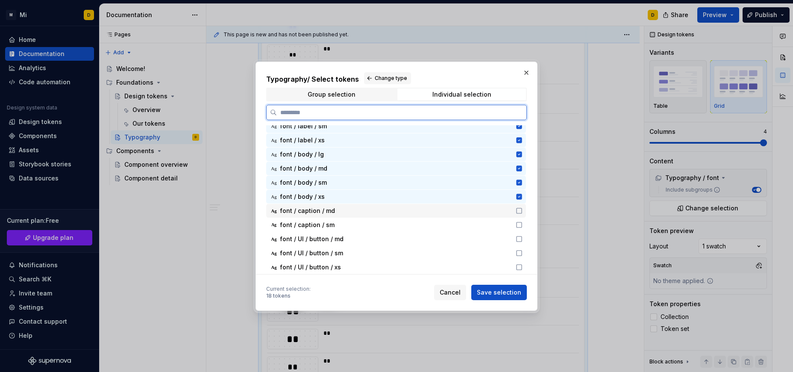
click at [521, 213] on icon at bounding box center [519, 210] width 7 height 7
click at [521, 224] on icon at bounding box center [519, 224] width 7 height 7
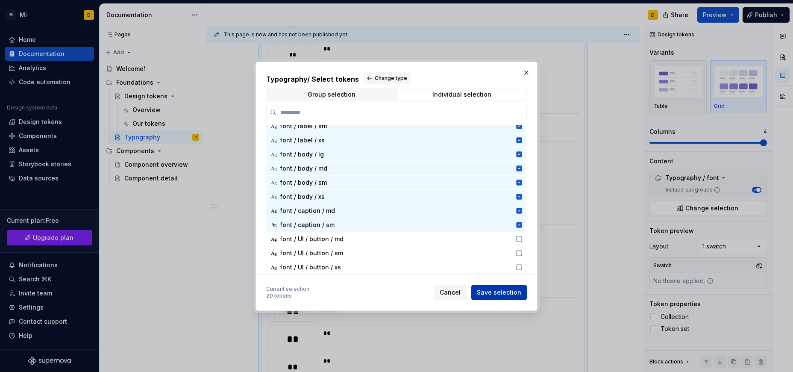
click at [506, 293] on span "Save selection" at bounding box center [499, 292] width 44 height 9
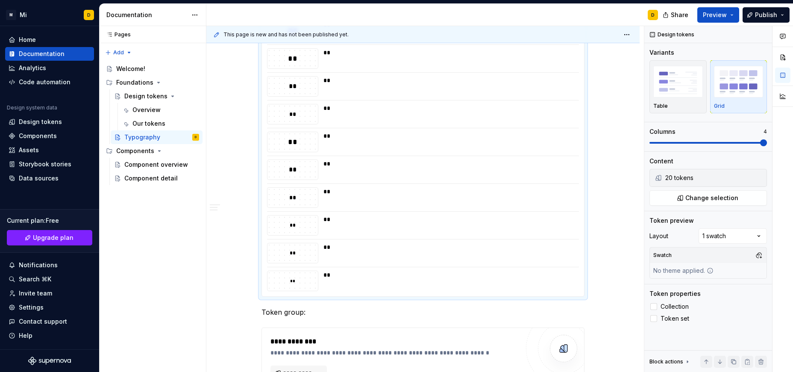
scroll to position [600, 0]
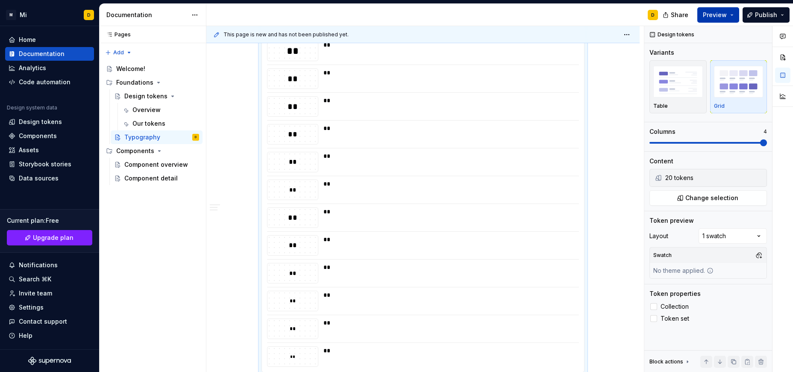
click at [731, 22] on button "Preview" at bounding box center [719, 14] width 42 height 15
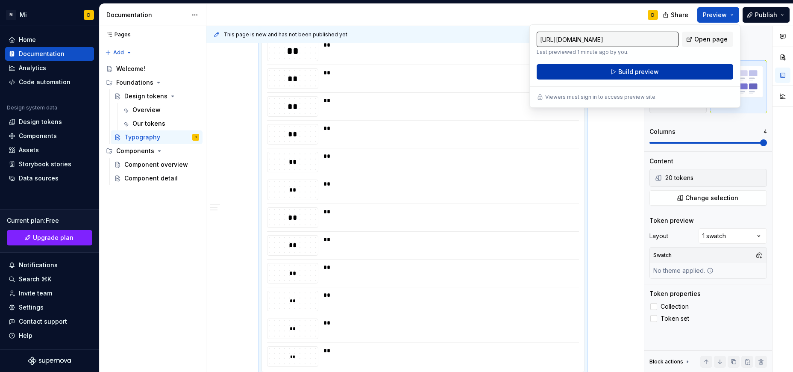
click at [677, 72] on button "Build preview" at bounding box center [635, 71] width 197 height 15
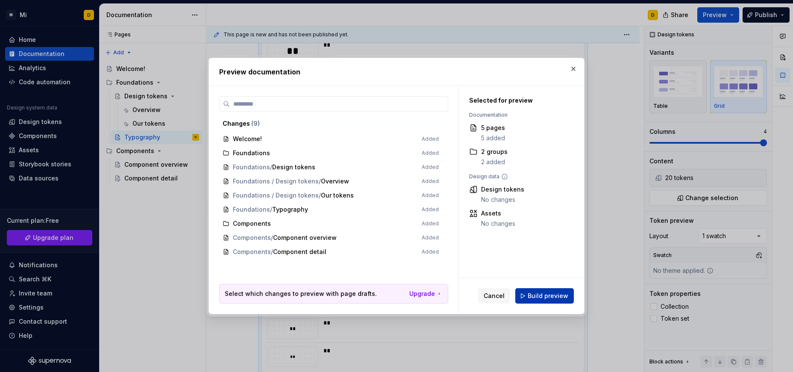
click at [536, 294] on span "Build preview" at bounding box center [548, 295] width 41 height 9
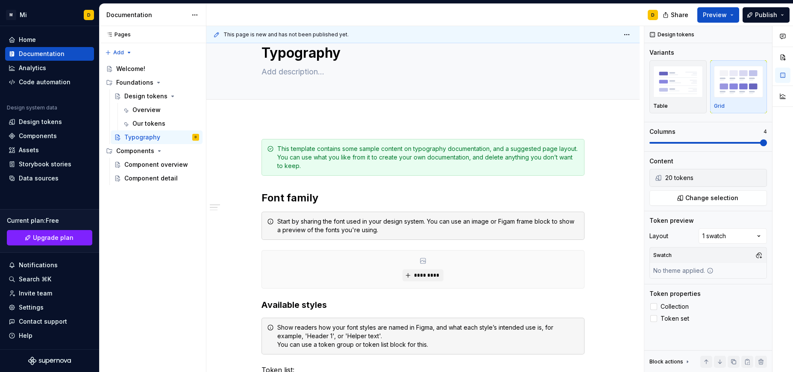
scroll to position [24, 0]
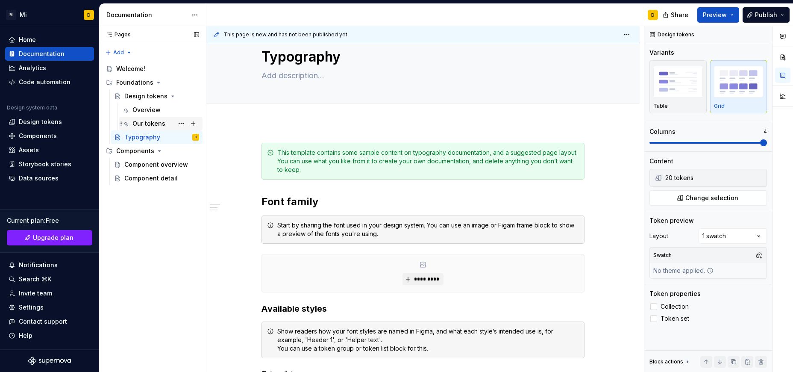
click at [150, 120] on div "Our tokens" at bounding box center [148, 123] width 33 height 9
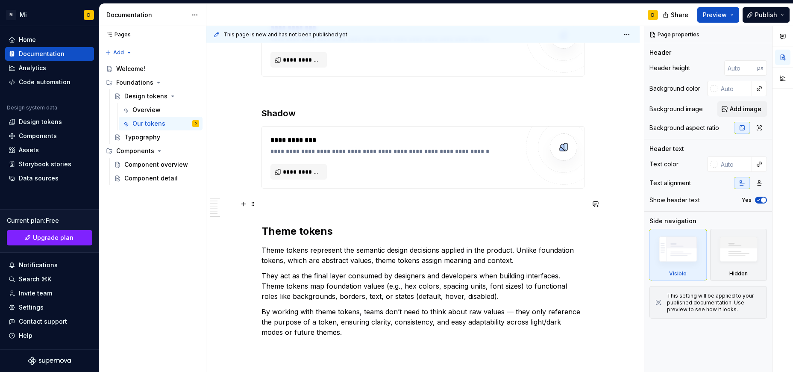
scroll to position [2245, 0]
click at [243, 131] on button "button" at bounding box center [244, 131] width 12 height 12
type textarea "*"
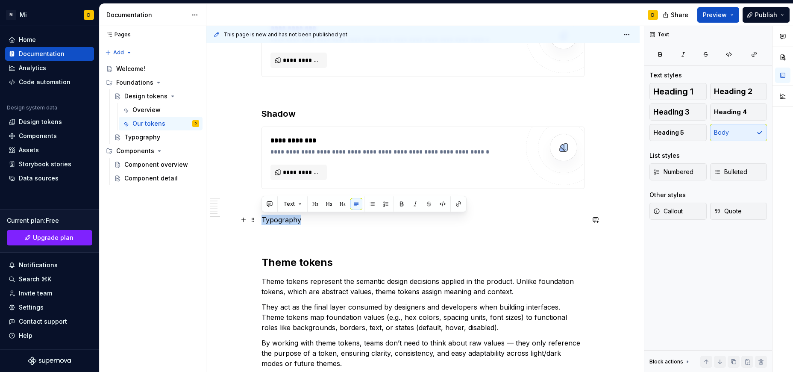
drag, startPoint x: 284, startPoint y: 224, endPoint x: 257, endPoint y: 224, distance: 26.5
click at [326, 205] on button "button" at bounding box center [329, 204] width 12 height 12
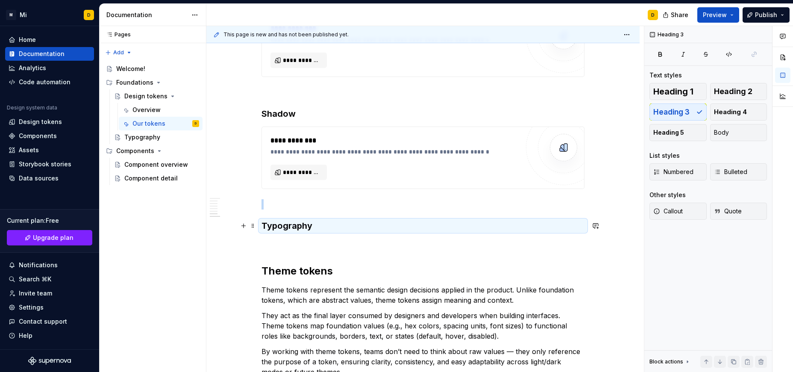
click at [321, 228] on h3 "Typography" at bounding box center [423, 226] width 323 height 12
click at [314, 223] on h3 "Typography" at bounding box center [423, 226] width 323 height 12
click at [309, 224] on h3 "Typography" at bounding box center [423, 226] width 323 height 12
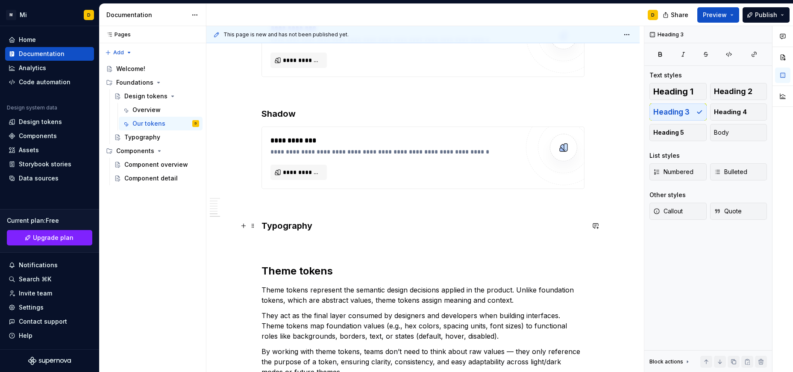
click at [313, 225] on h3 "Typography" at bounding box center [423, 226] width 323 height 12
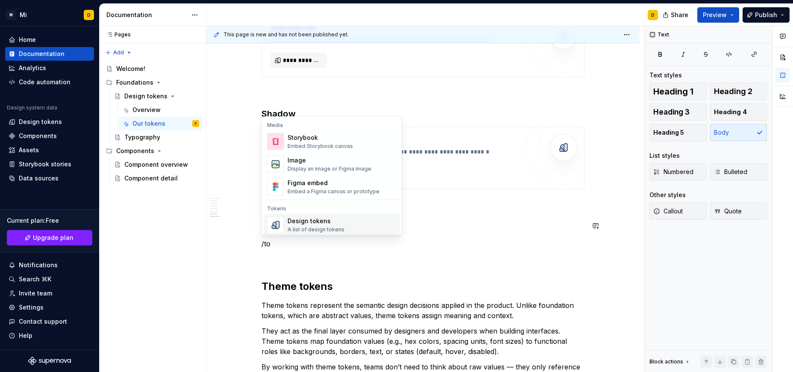
click at [332, 223] on div "Design tokens" at bounding box center [316, 221] width 57 height 9
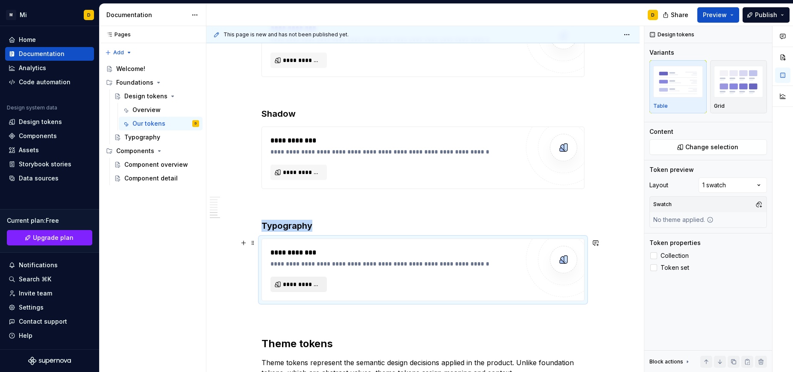
click at [301, 284] on span "**********" at bounding box center [302, 284] width 38 height 9
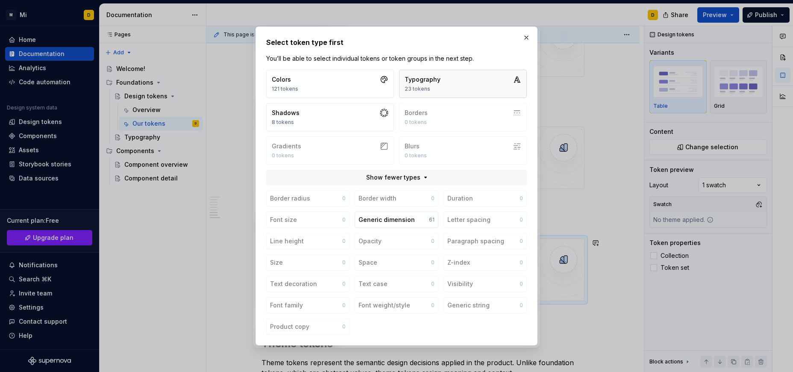
click at [445, 83] on button "Typography 23 tokens" at bounding box center [463, 84] width 128 height 28
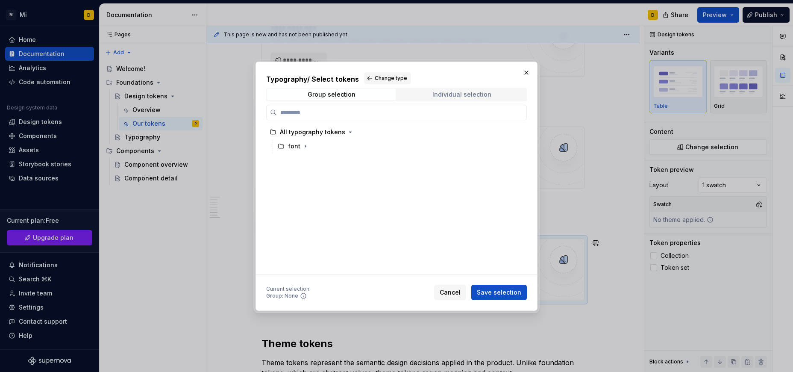
click at [440, 96] on div "Individual selection" at bounding box center [462, 94] width 59 height 7
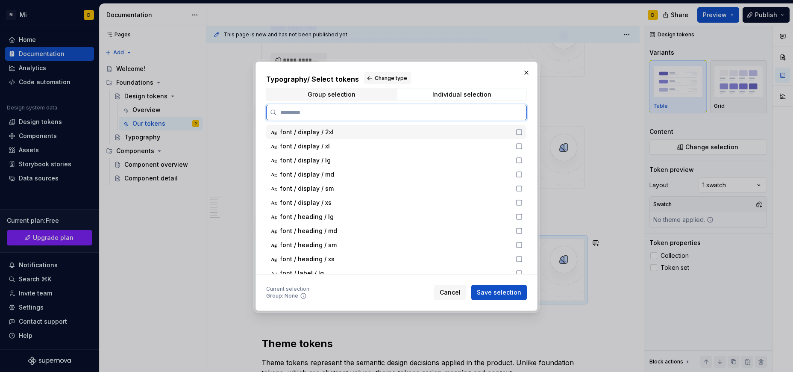
click at [519, 131] on icon at bounding box center [519, 132] width 7 height 7
click at [518, 148] on icon at bounding box center [519, 146] width 7 height 7
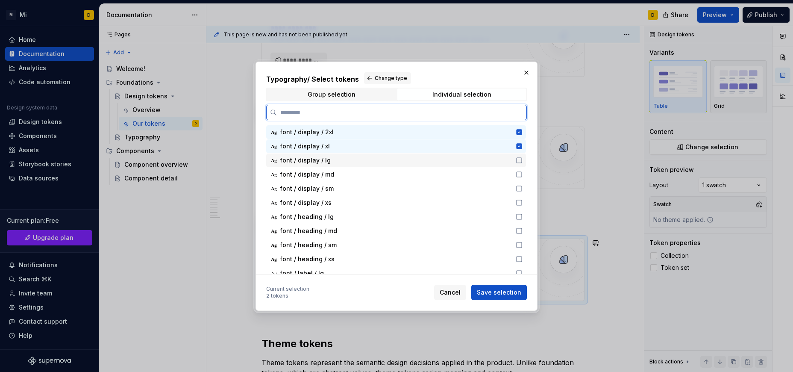
click at [521, 162] on icon at bounding box center [519, 160] width 7 height 7
drag, startPoint x: 521, startPoint y: 175, endPoint x: 518, endPoint y: 188, distance: 13.0
click at [521, 176] on icon at bounding box center [519, 174] width 7 height 7
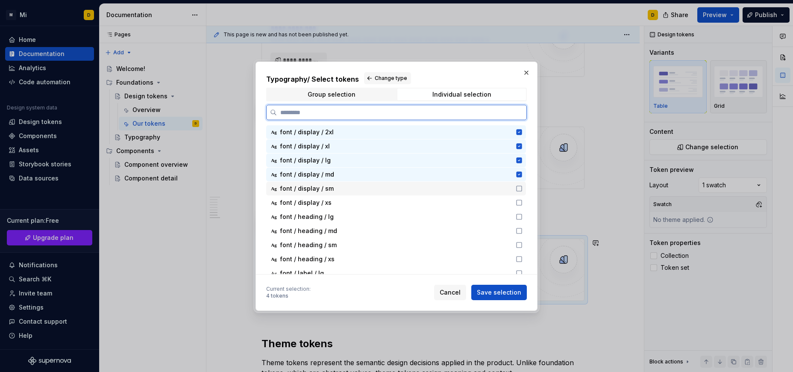
click at [518, 188] on icon at bounding box center [519, 188] width 7 height 7
click at [520, 203] on icon at bounding box center [519, 202] width 7 height 7
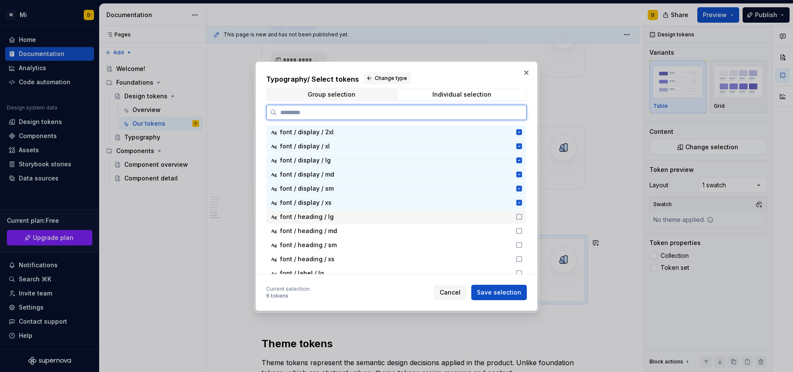
click at [519, 216] on icon at bounding box center [519, 216] width 7 height 7
click at [518, 233] on icon at bounding box center [519, 230] width 7 height 7
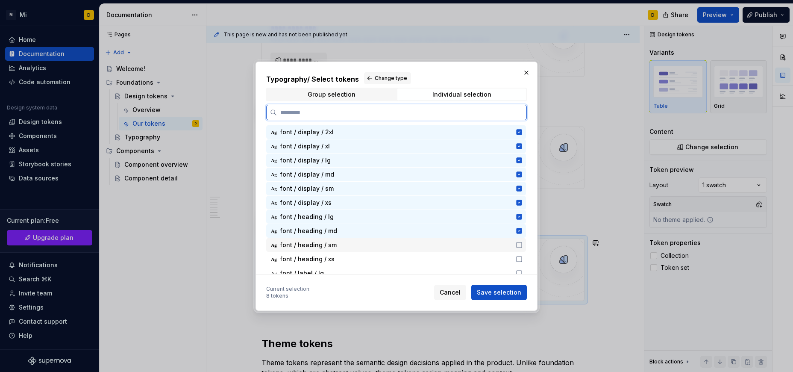
click at [518, 246] on icon at bounding box center [519, 244] width 7 height 7
click at [519, 258] on icon at bounding box center [519, 259] width 7 height 7
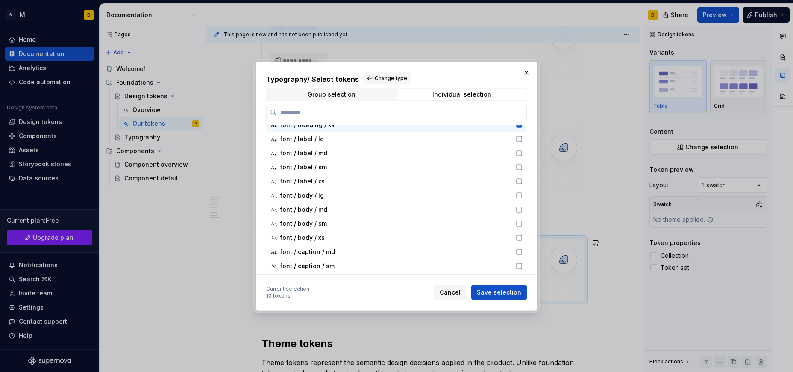
scroll to position [136, 0]
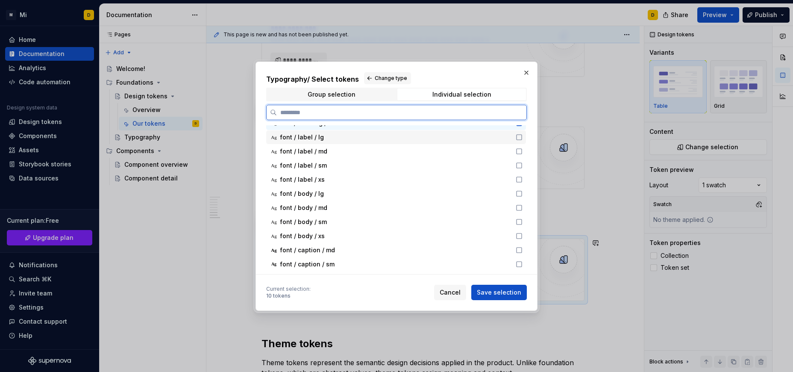
drag, startPoint x: 518, startPoint y: 136, endPoint x: 515, endPoint y: 152, distance: 15.7
click at [519, 136] on icon at bounding box center [519, 137] width 7 height 7
click at [518, 152] on icon at bounding box center [519, 151] width 7 height 7
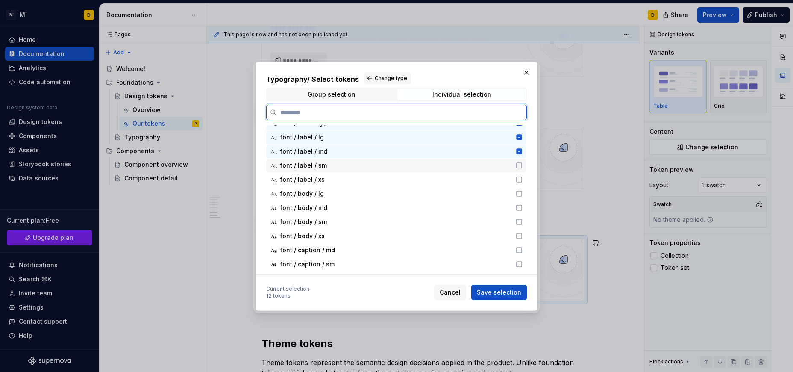
click at [519, 165] on icon at bounding box center [519, 165] width 7 height 7
click at [519, 179] on icon at bounding box center [519, 179] width 7 height 7
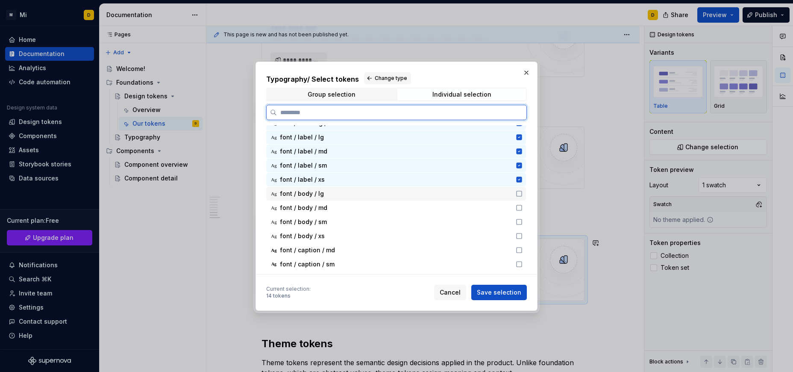
click at [517, 197] on icon at bounding box center [519, 193] width 7 height 7
click at [519, 207] on icon at bounding box center [519, 207] width 7 height 7
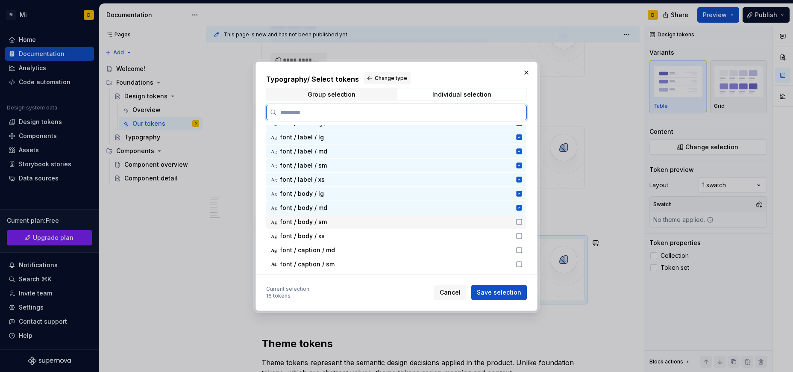
click at [521, 222] on icon at bounding box center [519, 221] width 7 height 7
click at [521, 237] on icon at bounding box center [519, 236] width 7 height 7
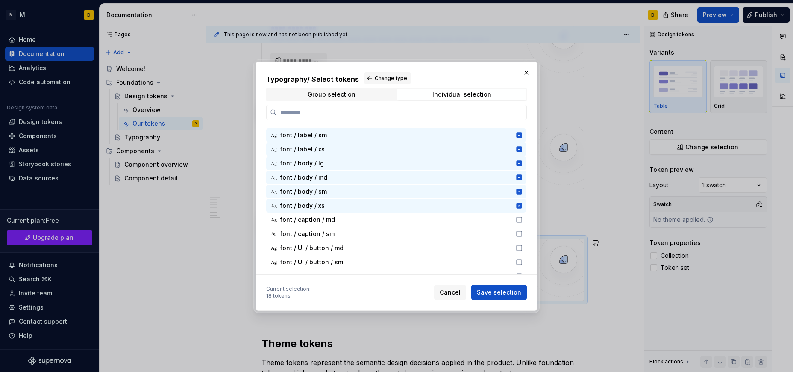
scroll to position [170, 0]
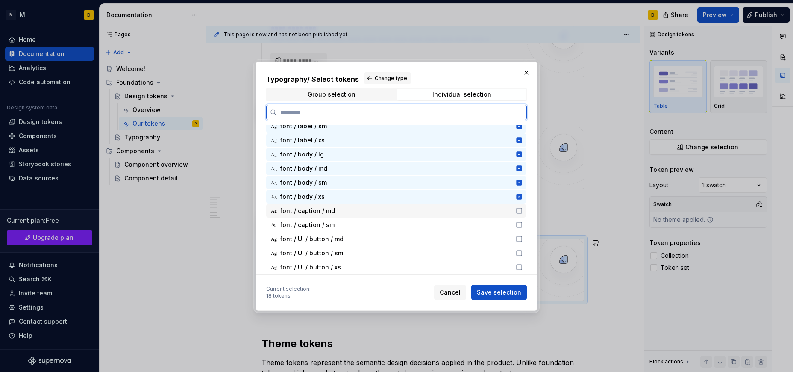
click at [520, 210] on icon at bounding box center [519, 210] width 7 height 7
click at [520, 224] on icon at bounding box center [519, 224] width 7 height 7
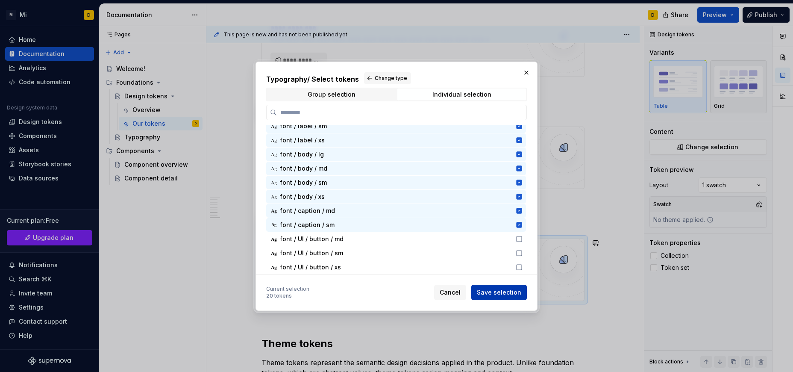
click at [509, 294] on span "Save selection" at bounding box center [499, 292] width 44 height 9
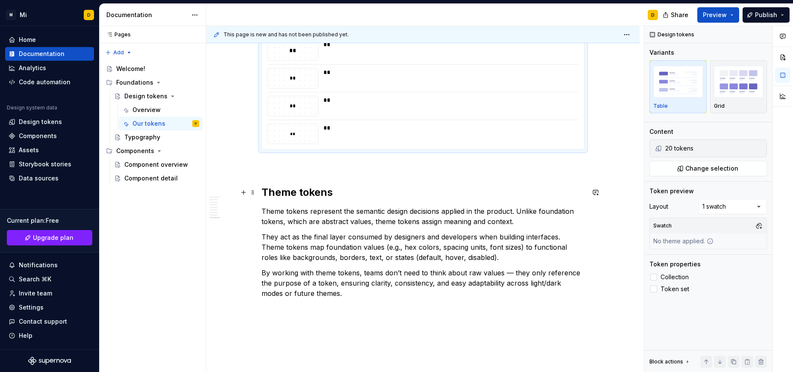
scroll to position [2892, 0]
click at [733, 16] on button "Preview" at bounding box center [719, 14] width 42 height 15
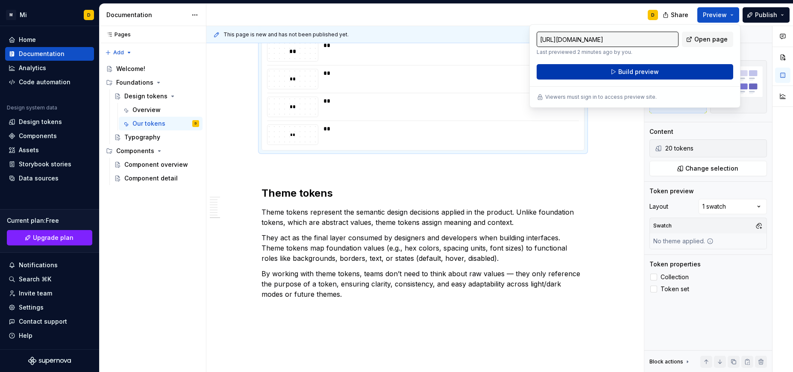
click at [637, 72] on span "Build preview" at bounding box center [638, 72] width 41 height 9
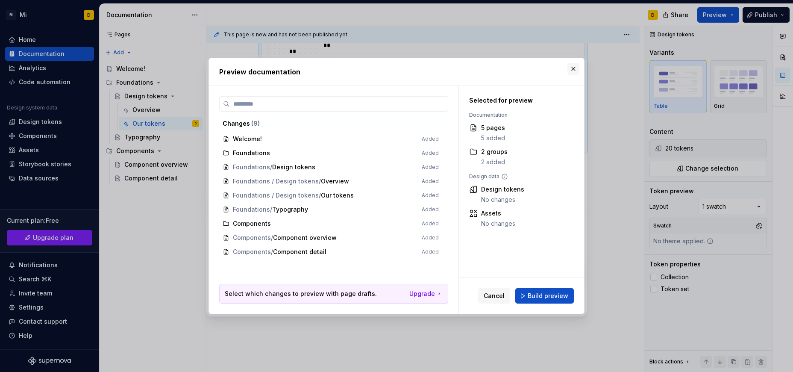
click at [575, 67] on button "button" at bounding box center [574, 69] width 12 height 12
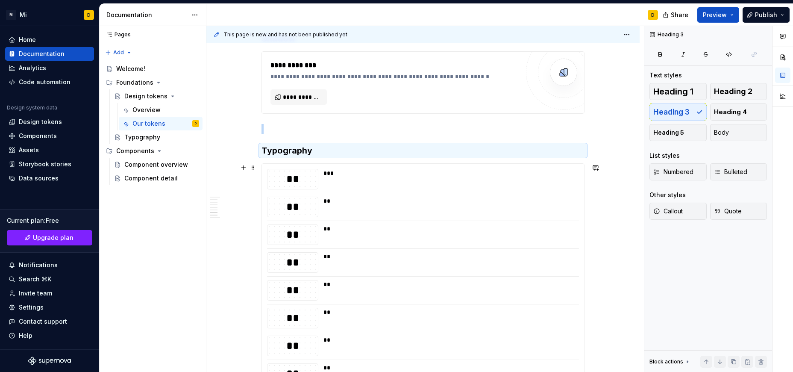
scroll to position [2324, 0]
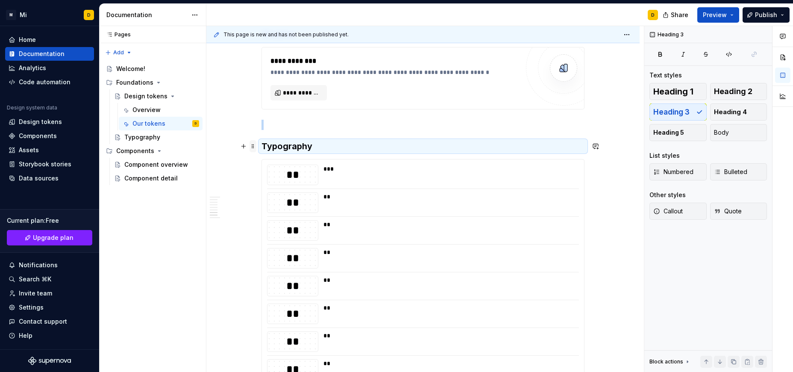
click at [250, 147] on span at bounding box center [253, 144] width 7 height 9
click at [253, 148] on span at bounding box center [253, 146] width 7 height 12
click at [279, 187] on div "Move down" at bounding box center [293, 189] width 56 height 9
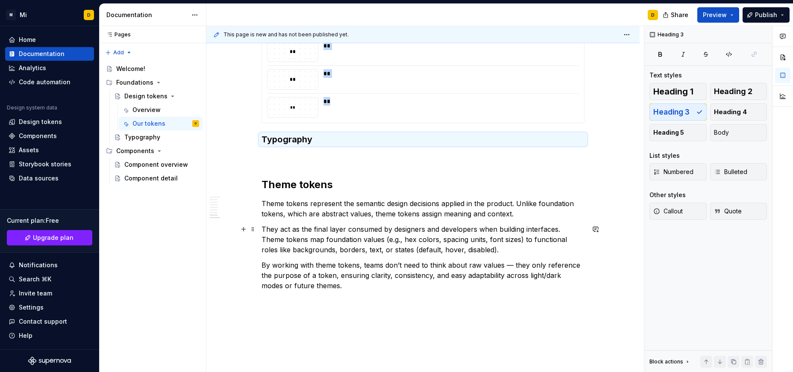
scroll to position [2901, 0]
click at [364, 141] on h3 "Typography" at bounding box center [423, 139] width 323 height 12
click at [325, 136] on h3 "Typography" at bounding box center [423, 139] width 323 height 12
click at [307, 137] on h3 "Typography" at bounding box center [423, 139] width 323 height 12
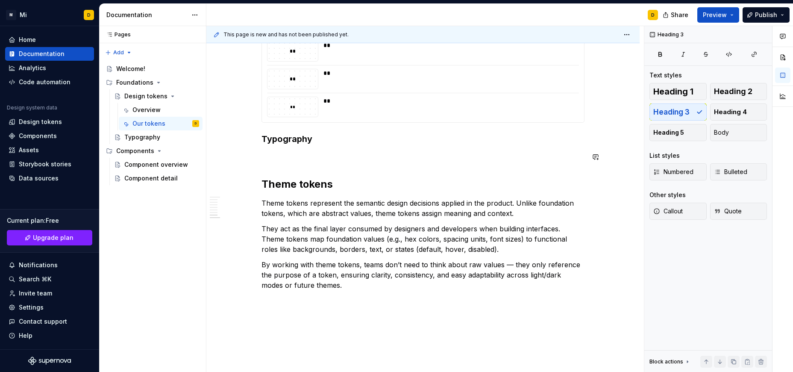
click at [418, 134] on h3 "Typography" at bounding box center [423, 139] width 323 height 12
click at [721, 359] on button "button" at bounding box center [720, 362] width 12 height 12
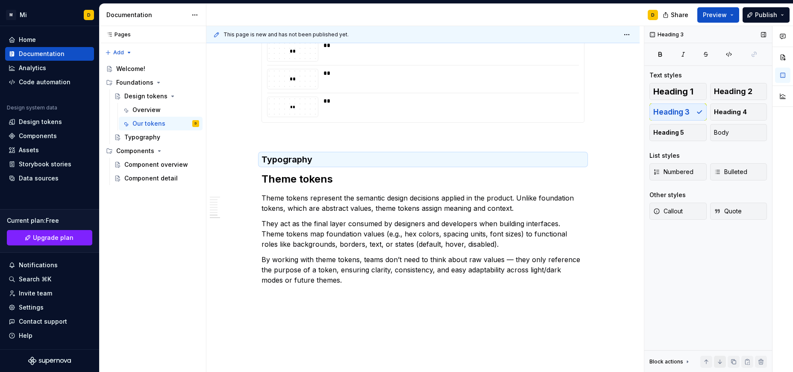
click at [720, 361] on button "button" at bounding box center [720, 362] width 12 height 12
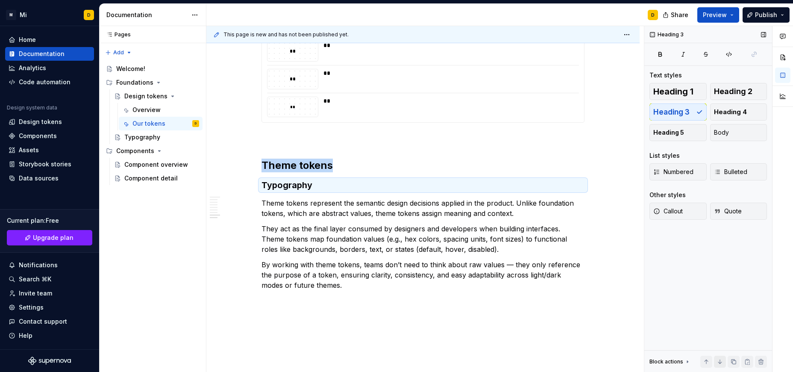
click at [720, 361] on button "button" at bounding box center [720, 362] width 12 height 12
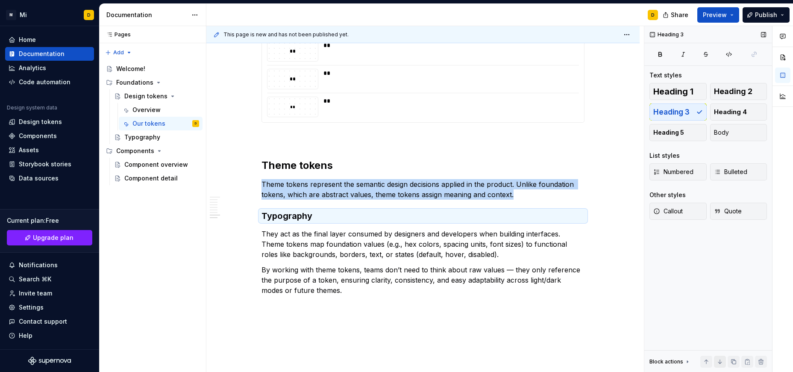
click at [720, 361] on button "button" at bounding box center [720, 362] width 12 height 12
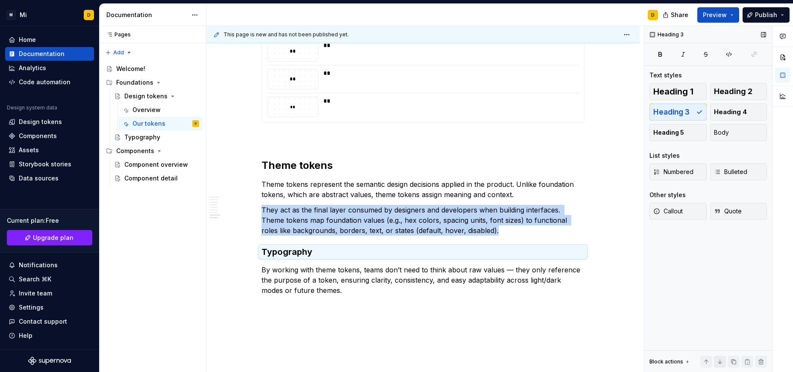
click at [720, 361] on button "button" at bounding box center [720, 362] width 12 height 12
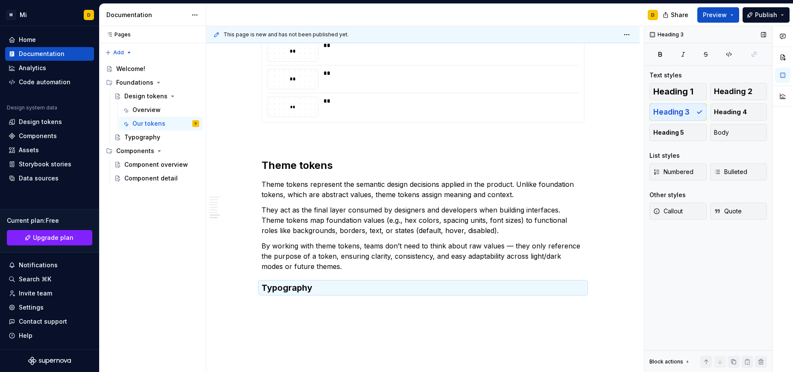
click at [720, 361] on span at bounding box center [720, 362] width 12 height 12
click at [402, 269] on p "By working with theme tokens, teams don’t need to think about raw values — they…" at bounding box center [423, 256] width 323 height 31
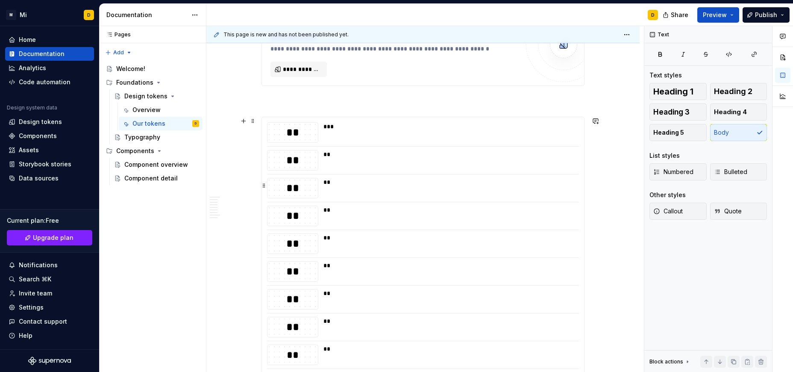
scroll to position [2336, 0]
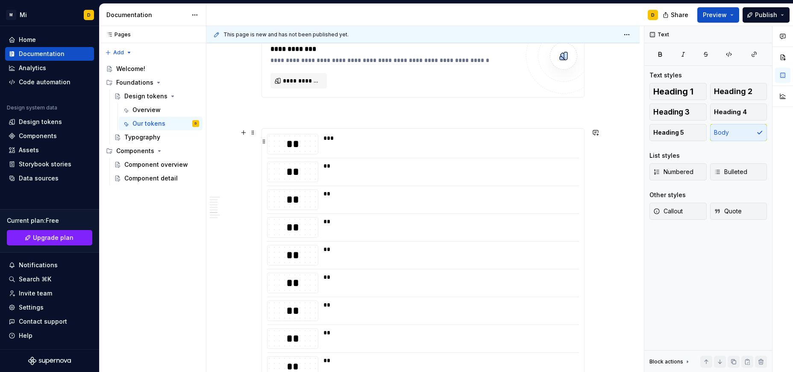
click at [399, 136] on div "***" at bounding box center [449, 138] width 250 height 9
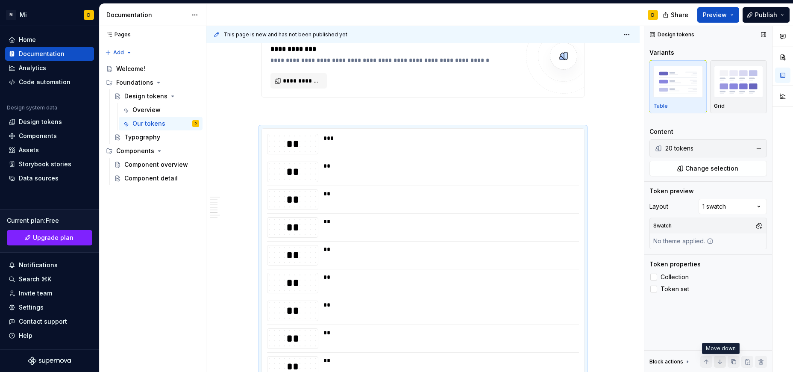
click at [721, 360] on button "button" at bounding box center [720, 362] width 12 height 12
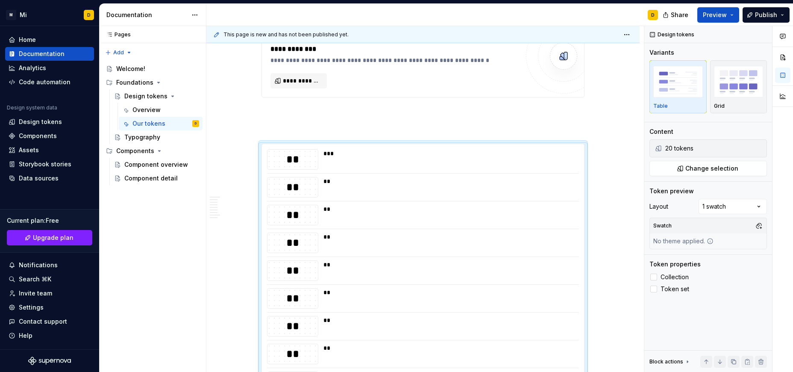
scroll to position [2454, 0]
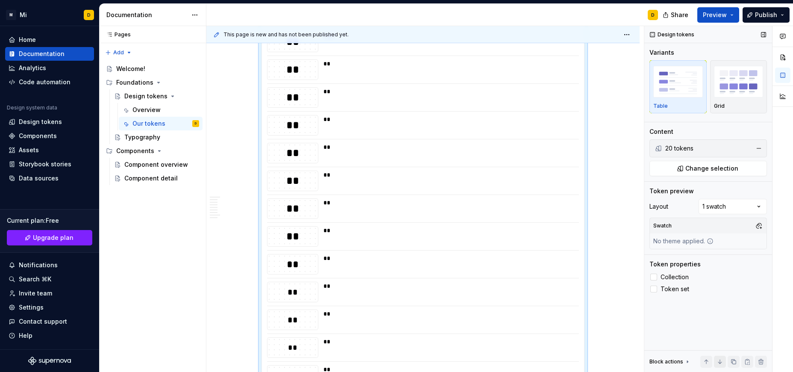
click at [721, 361] on button "button" at bounding box center [720, 362] width 12 height 12
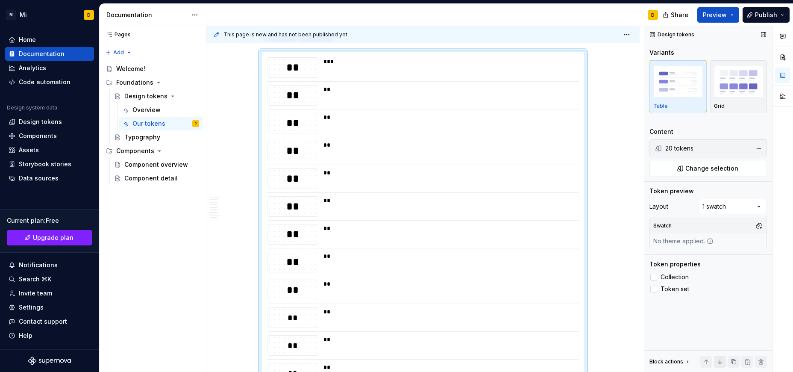
click at [721, 361] on button "button" at bounding box center [720, 362] width 12 height 12
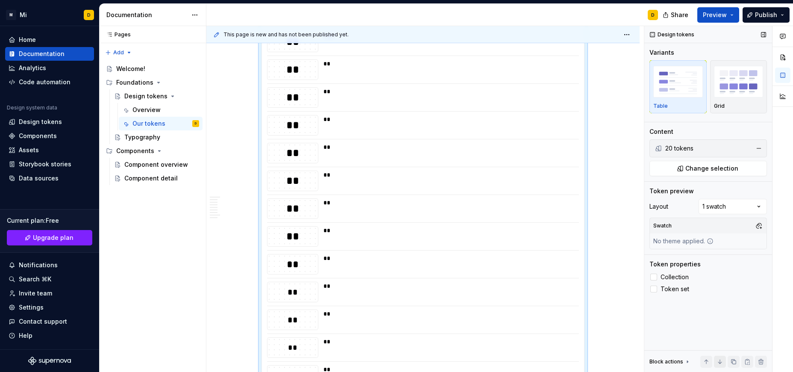
click at [721, 361] on button "button" at bounding box center [720, 362] width 12 height 12
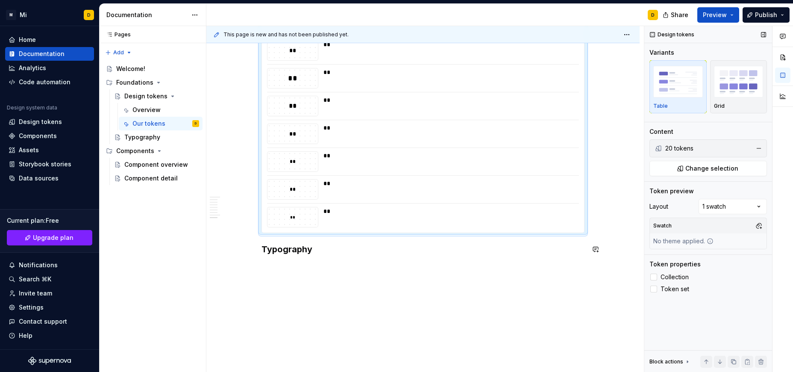
scroll to position [2935, 0]
click at [721, 361] on button "button" at bounding box center [720, 362] width 12 height 12
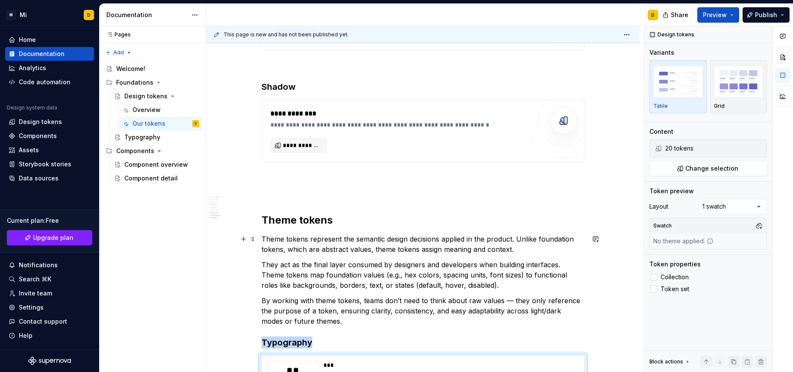
scroll to position [2274, 0]
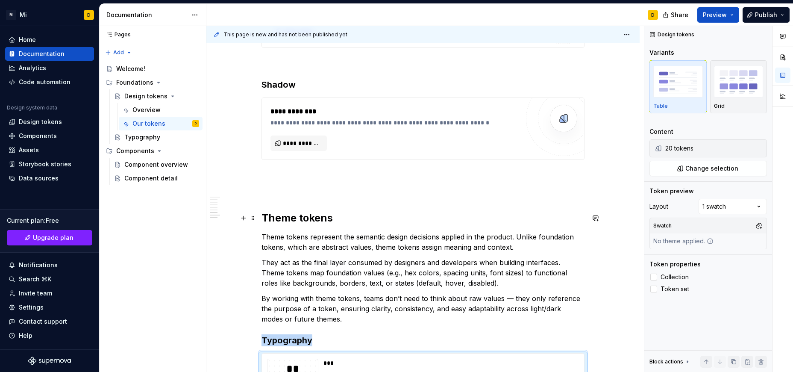
click at [373, 222] on h2 "Theme tokens" at bounding box center [423, 218] width 323 height 14
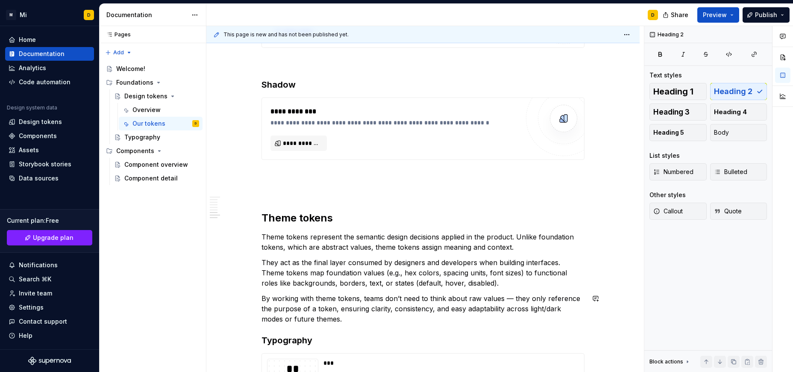
click at [368, 323] on p "By working with theme tokens, teams don’t need to think about raw values — they…" at bounding box center [423, 308] width 323 height 31
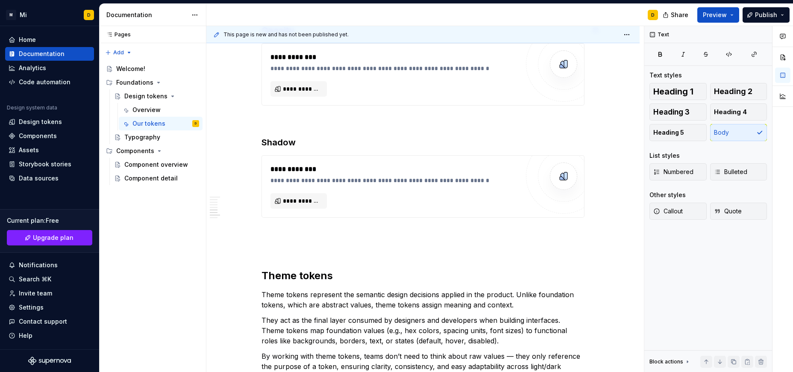
scroll to position [2215, 0]
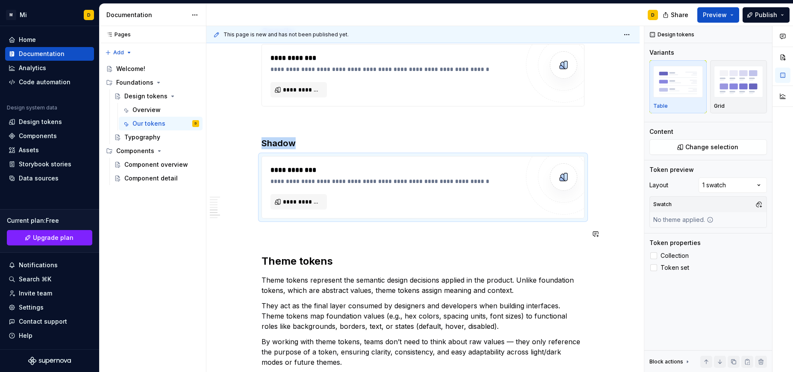
click at [402, 234] on p at bounding box center [423, 234] width 323 height 10
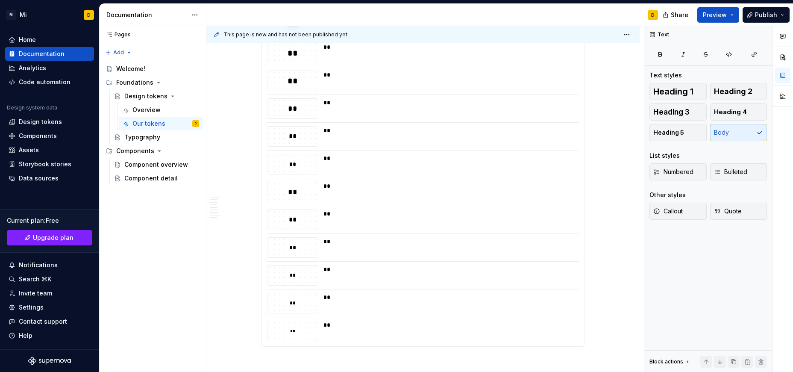
scroll to position [2920, 0]
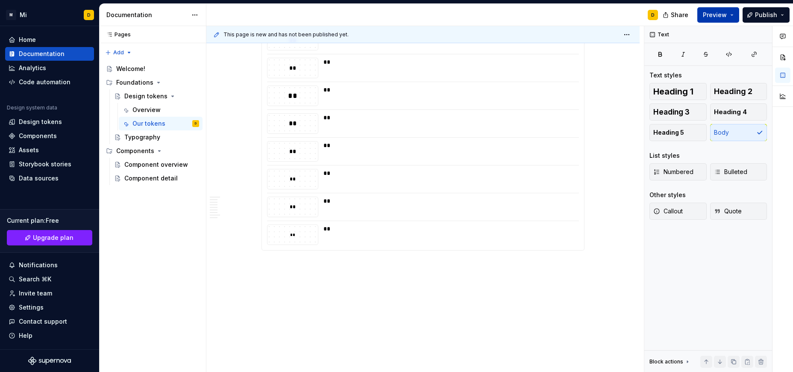
click at [726, 14] on span "Preview" at bounding box center [715, 15] width 24 height 9
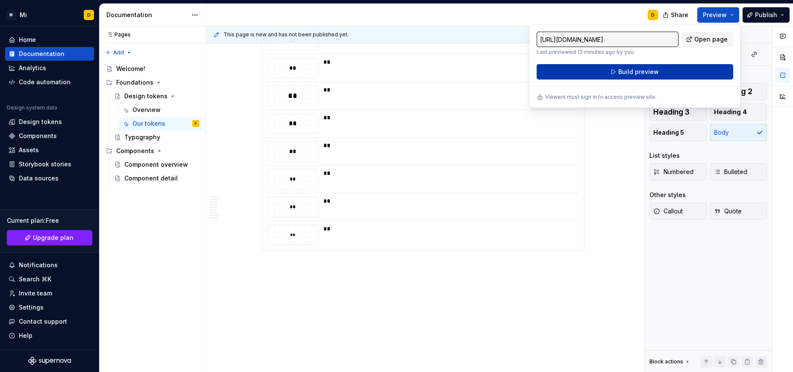
click at [670, 72] on button "Build preview" at bounding box center [635, 71] width 197 height 15
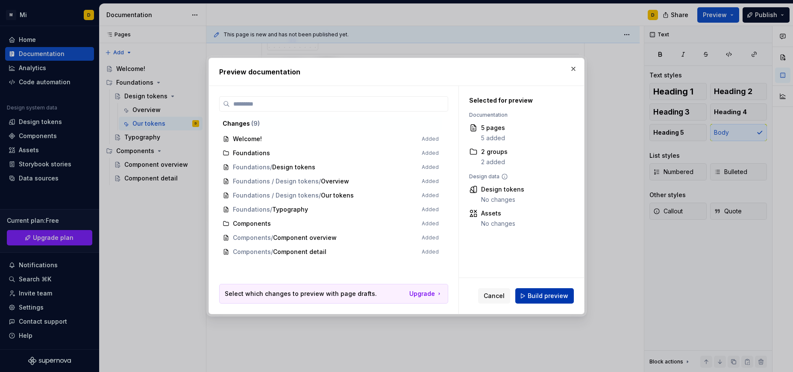
click at [551, 296] on span "Build preview" at bounding box center [548, 295] width 41 height 9
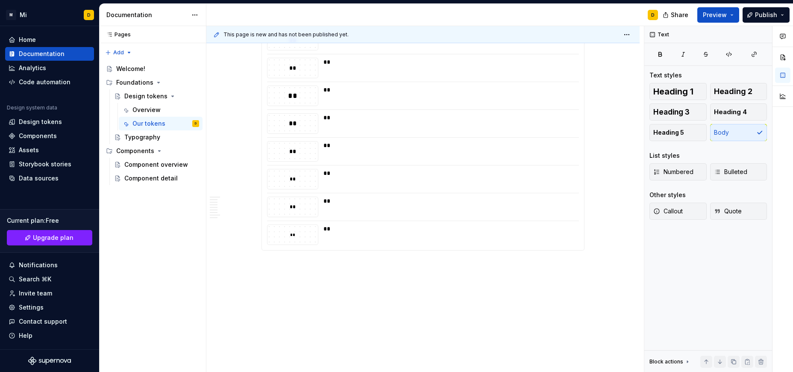
type textarea "*"
